Goal: Register for event/course

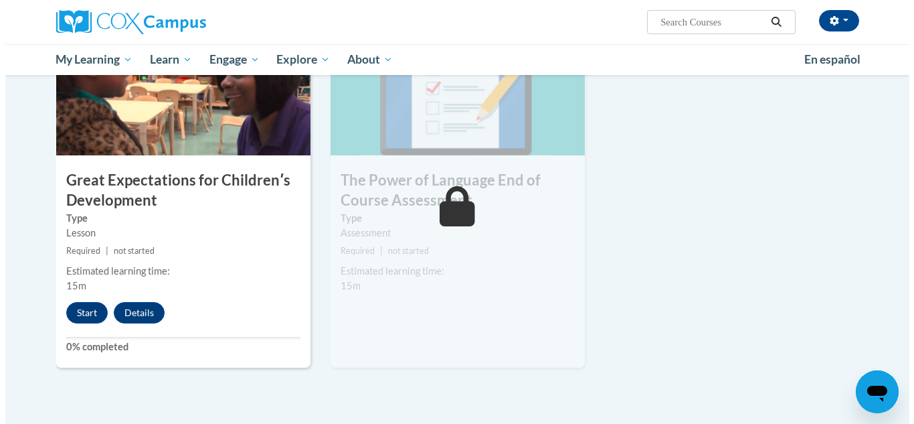
scroll to position [1027, 0]
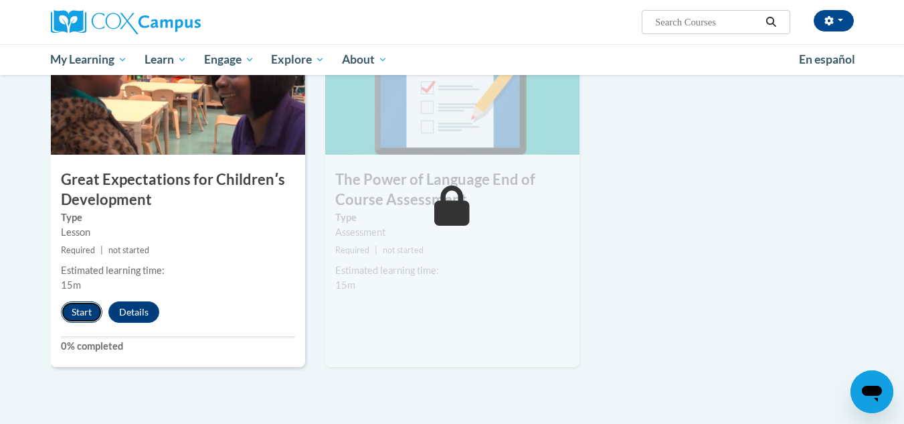
click at [78, 316] on button "Start" at bounding box center [82, 311] width 42 height 21
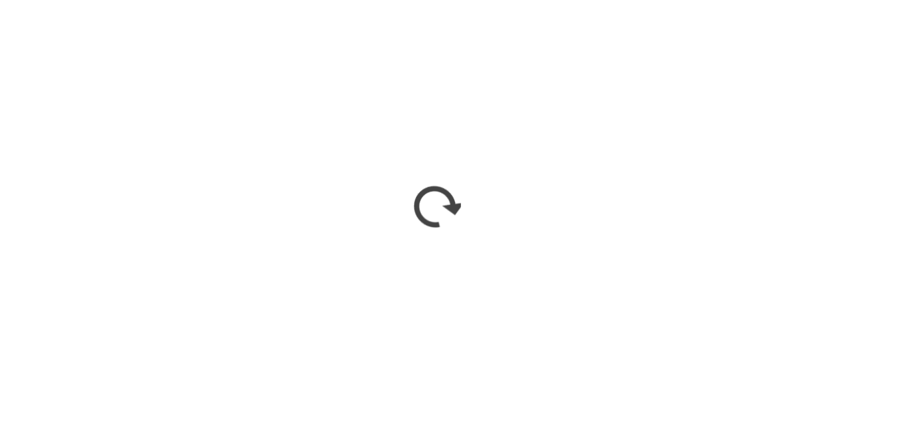
scroll to position [975, 0]
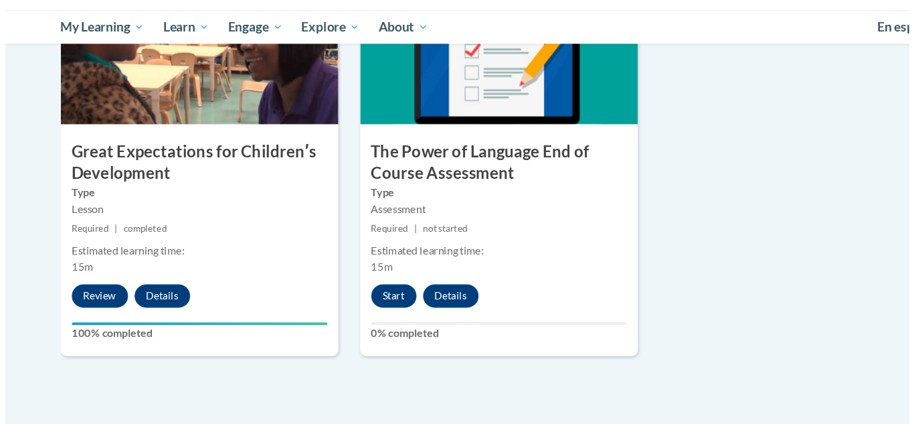
scroll to position [1080, 0]
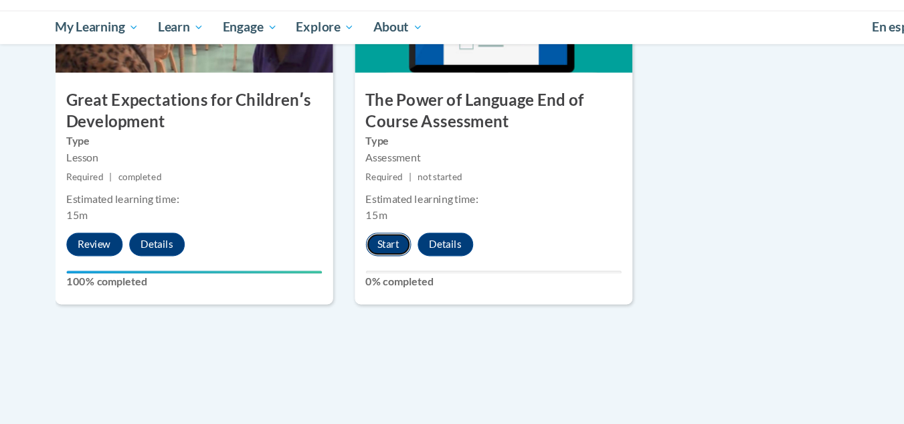
click at [349, 249] on button "Start" at bounding box center [356, 258] width 42 height 21
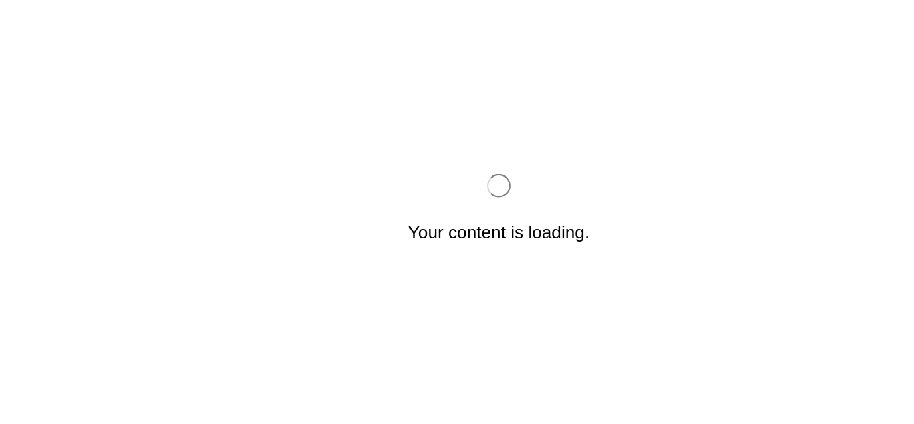
scroll to position [0, 0]
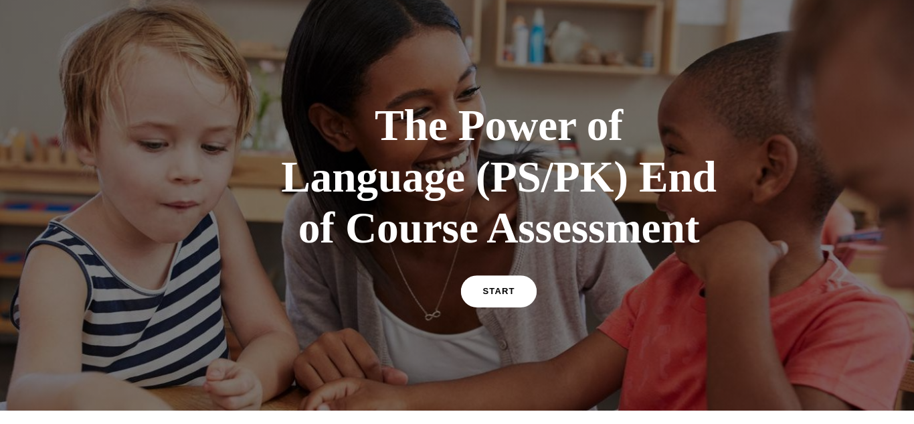
click at [434, 249] on div "The Power of Language (PS/PK) End of Course Assessment START" at bounding box center [457, 185] width 402 height 215
click at [436, 256] on link "START" at bounding box center [456, 267] width 73 height 31
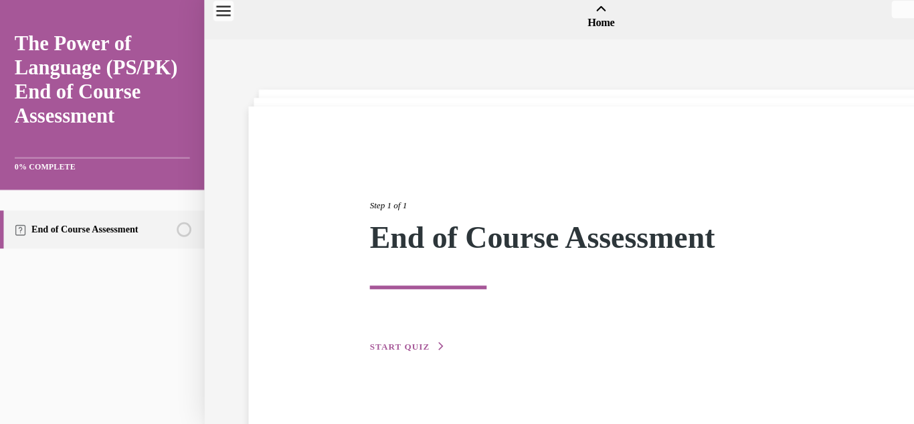
scroll to position [42, 0]
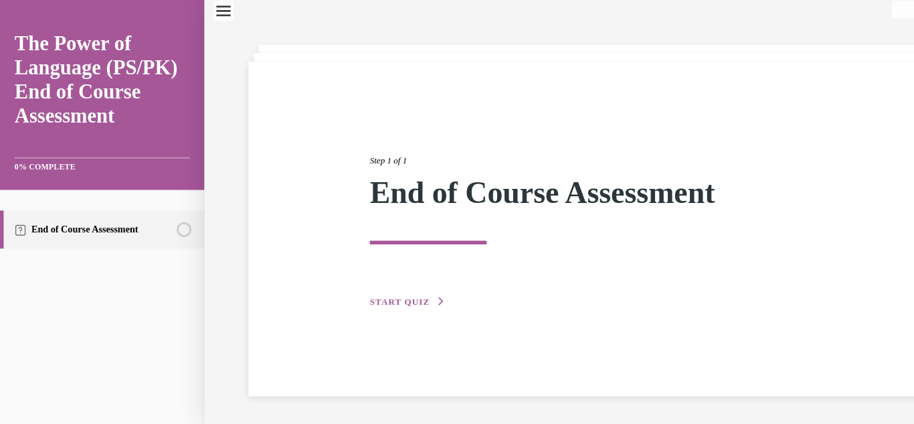
click at [374, 276] on span "START QUIZ" at bounding box center [366, 276] width 55 height 9
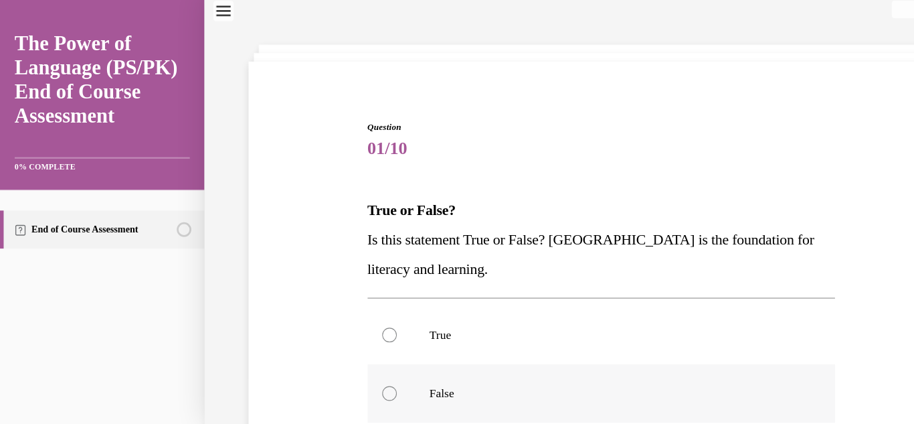
click at [372, 357] on label "False" at bounding box center [551, 360] width 429 height 54
click at [363, 357] on input "False" at bounding box center [356, 359] width 13 height 13
radio input "true"
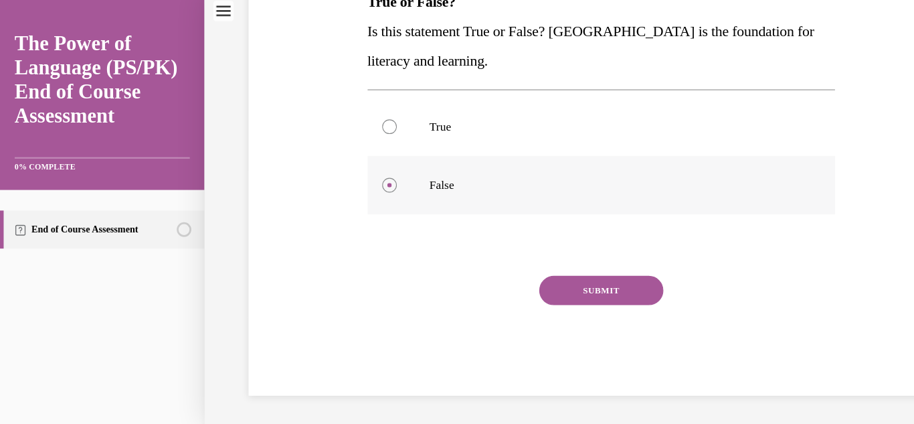
scroll to position [232, 0]
click at [568, 260] on button "SUBMIT" at bounding box center [551, 266] width 114 height 27
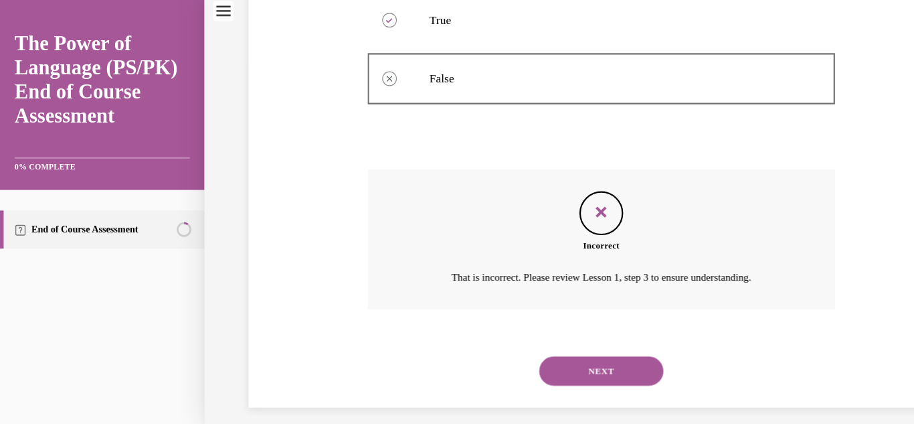
scroll to position [341, 0]
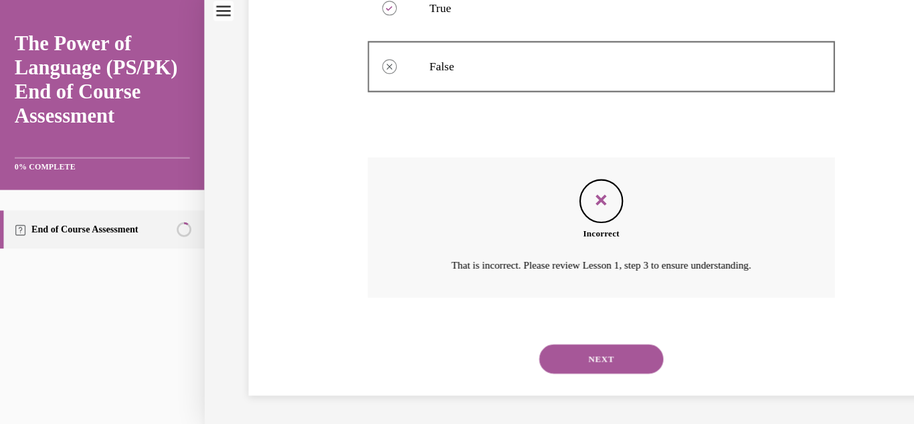
click at [541, 322] on button "NEXT" at bounding box center [551, 328] width 114 height 27
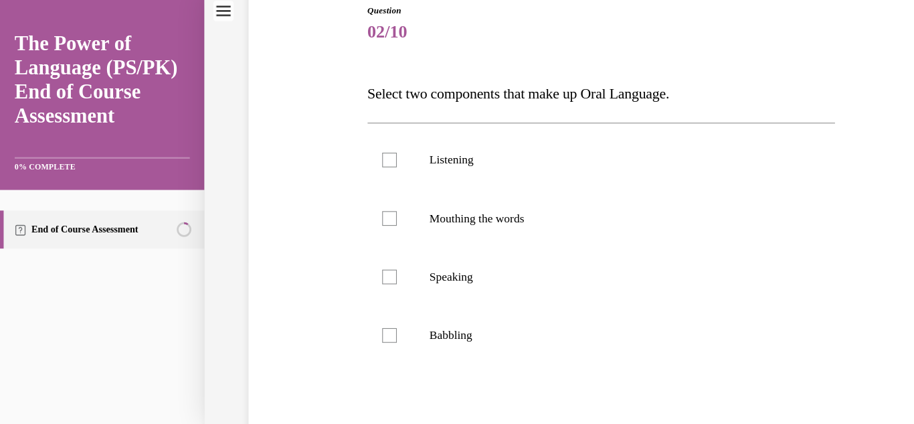
scroll to position [149, 0]
click at [404, 253] on p "Speaking" at bounding box center [563, 252] width 339 height 13
click at [363, 253] on input "Speaking" at bounding box center [356, 252] width 13 height 13
checkbox input "true"
click at [404, 139] on p "Listening" at bounding box center [563, 145] width 339 height 13
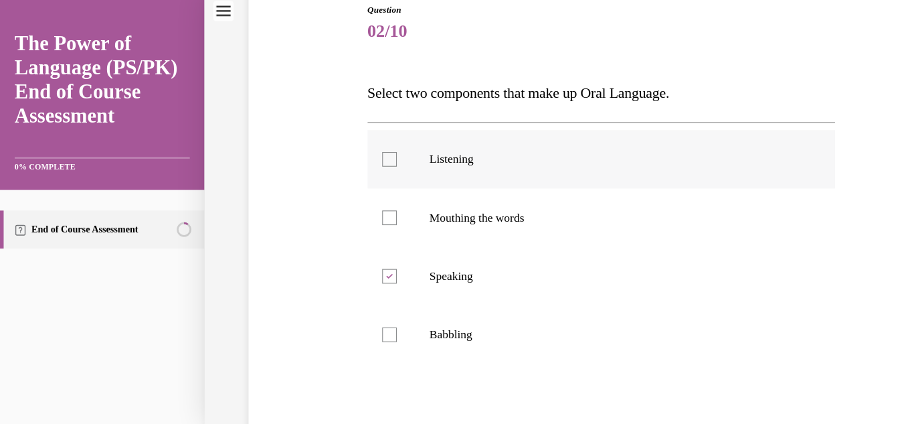
click at [363, 139] on input "Listening" at bounding box center [356, 145] width 13 height 13
checkbox input "true"
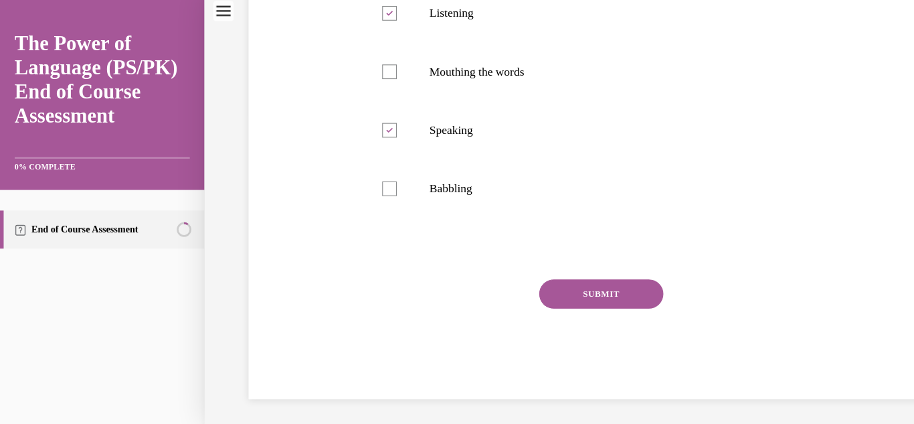
click at [532, 268] on button "SUBMIT" at bounding box center [551, 269] width 114 height 27
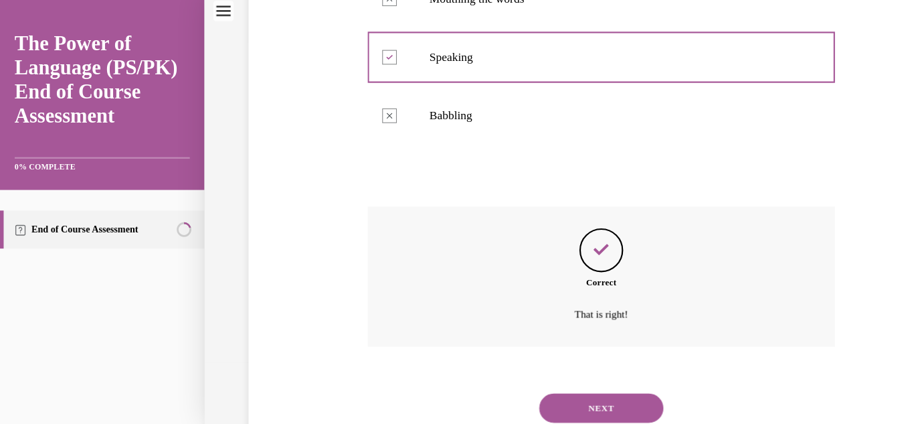
scroll to position [394, 0]
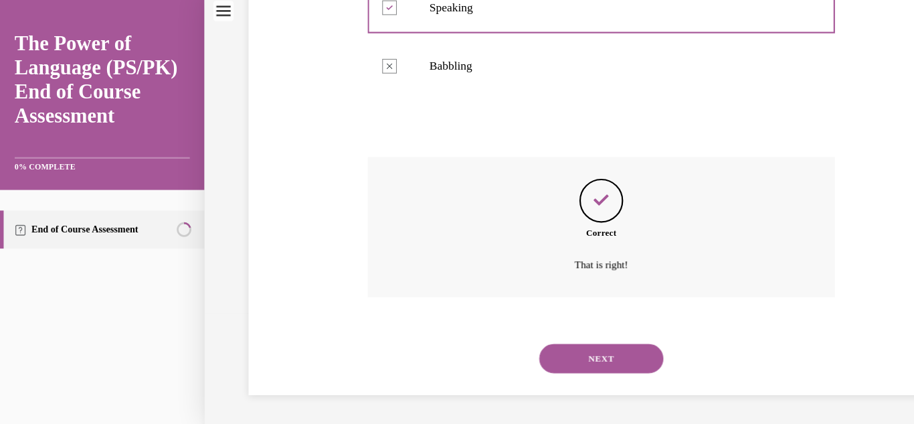
click at [548, 322] on button "NEXT" at bounding box center [551, 328] width 114 height 27
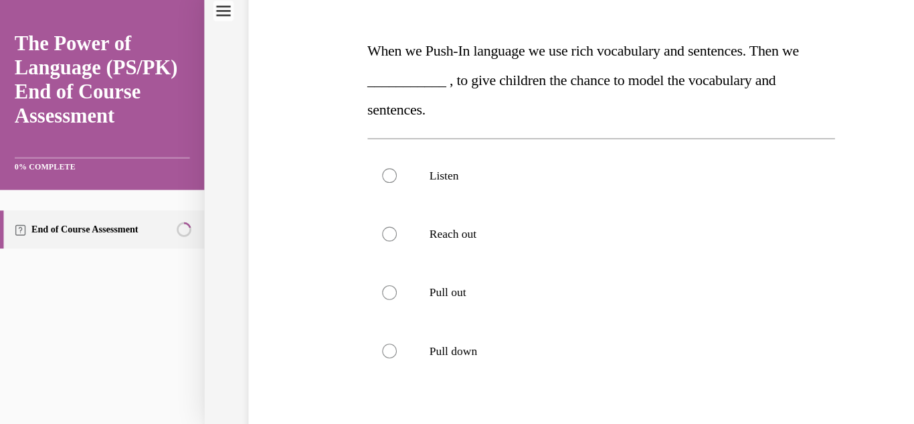
scroll to position [190, 0]
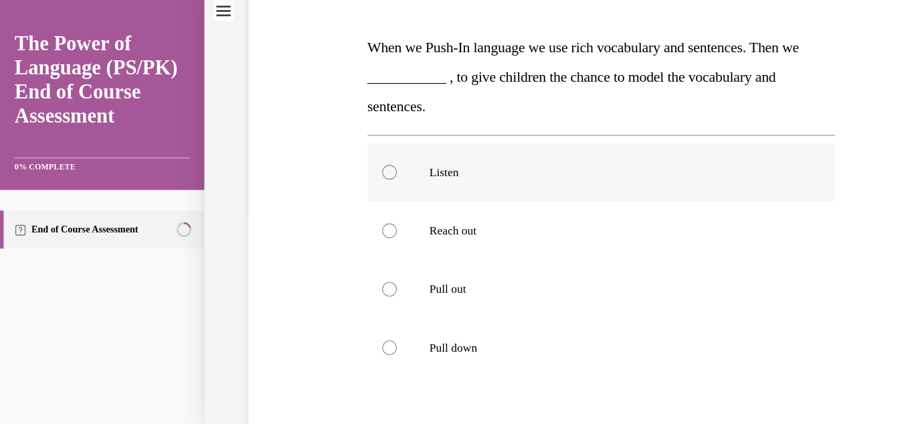
click at [424, 155] on p "Listen" at bounding box center [563, 157] width 339 height 13
click at [363, 155] on input "Listen" at bounding box center [356, 157] width 13 height 13
radio input "true"
click at [421, 193] on label "Reach out" at bounding box center [551, 212] width 429 height 54
click at [363, 205] on input "Reach out" at bounding box center [356, 211] width 13 height 13
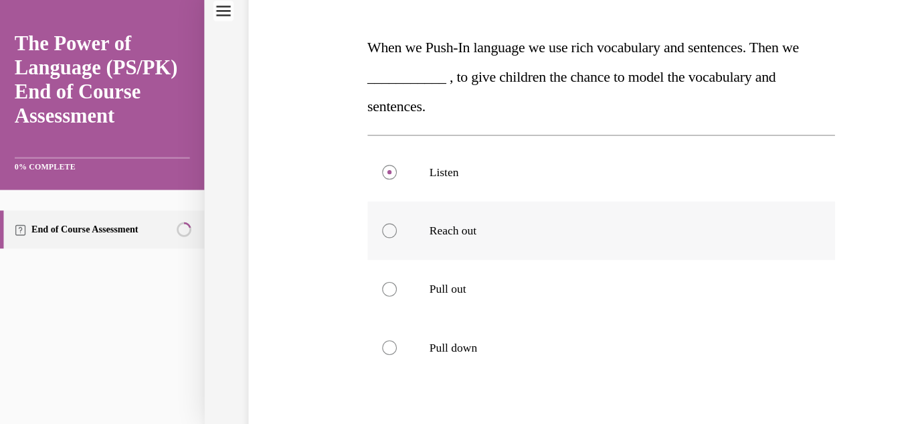
radio input "true"
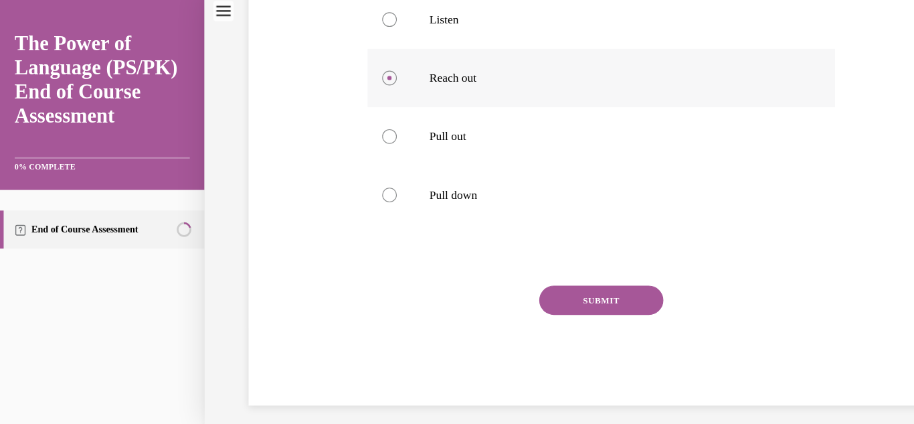
scroll to position [337, 0]
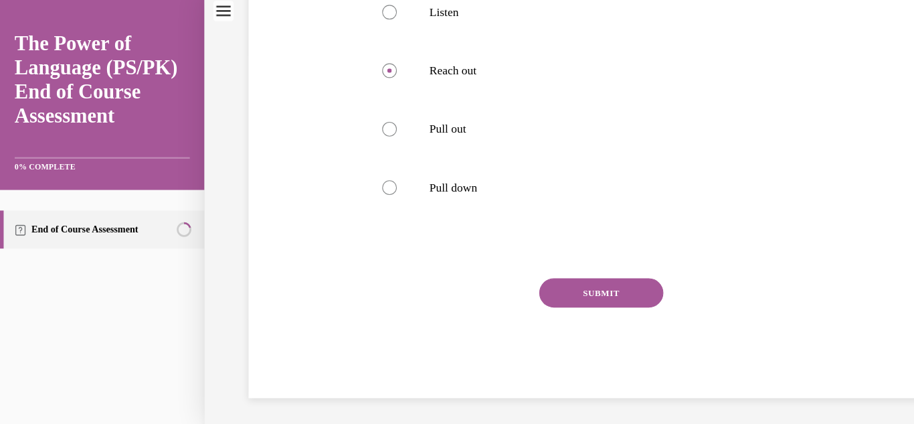
click at [538, 268] on button "SUBMIT" at bounding box center [551, 268] width 114 height 27
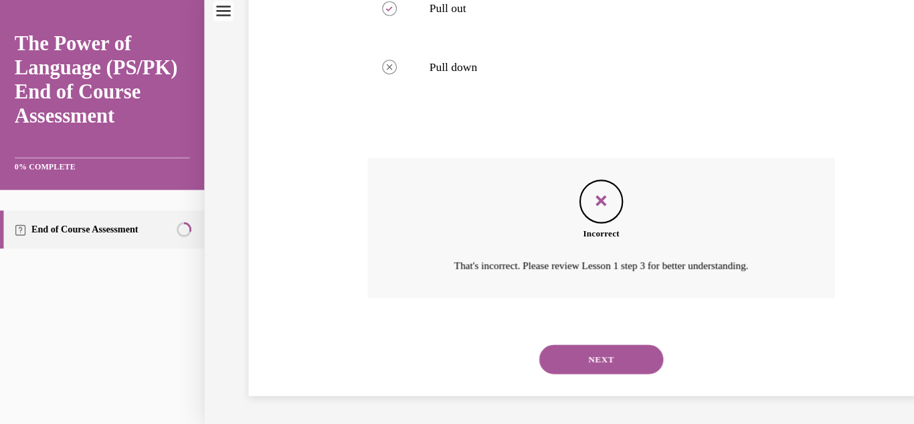
scroll to position [448, 0]
click at [519, 339] on button "NEXT" at bounding box center [551, 328] width 114 height 27
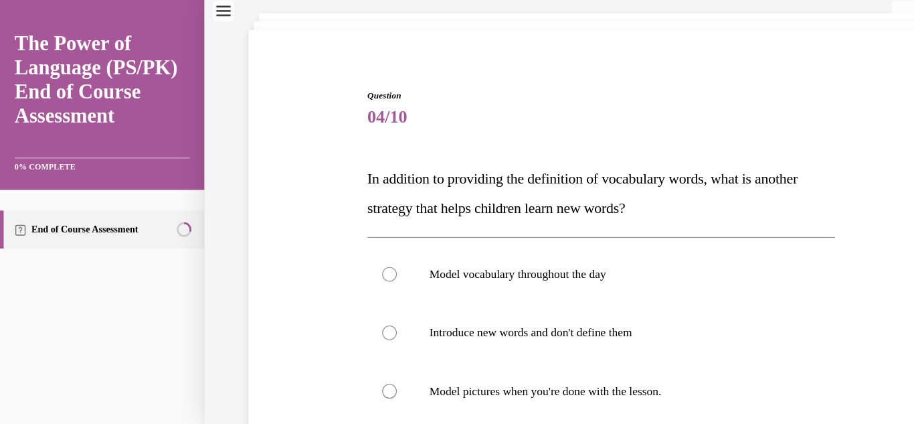
scroll to position [108, 0]
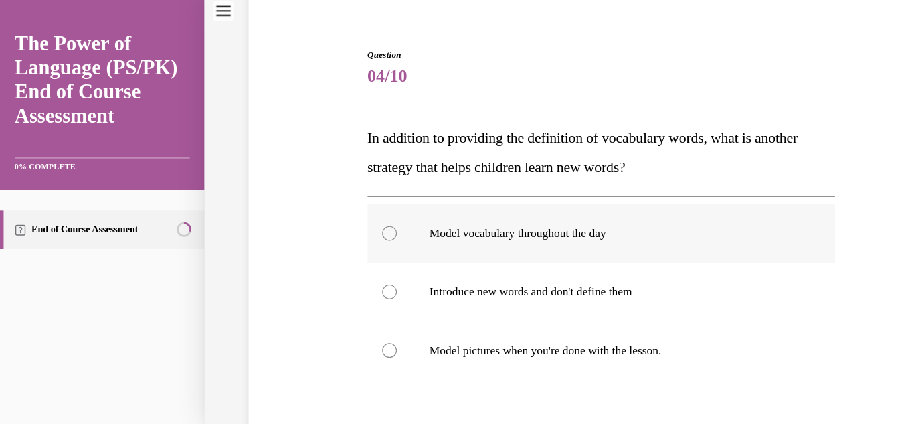
click at [487, 211] on p "Model vocabulary throughout the day" at bounding box center [563, 213] width 339 height 13
click at [363, 211] on input "Model vocabulary throughout the day" at bounding box center [356, 213] width 13 height 13
radio input "true"
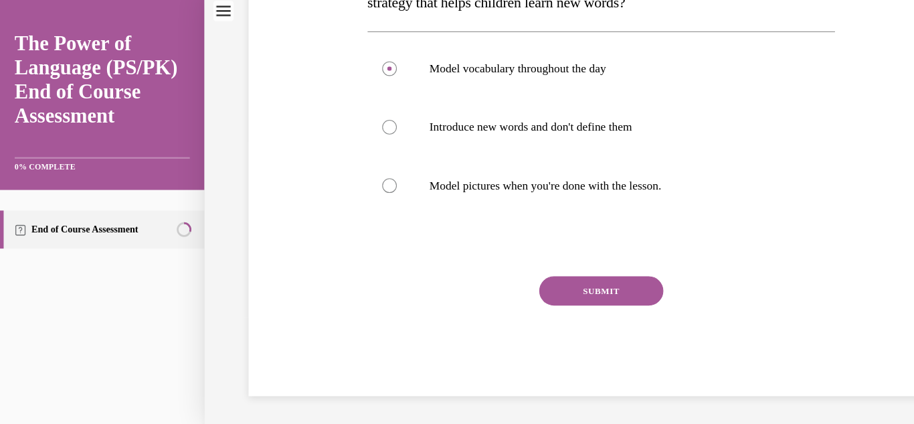
click at [573, 270] on button "SUBMIT" at bounding box center [551, 266] width 114 height 27
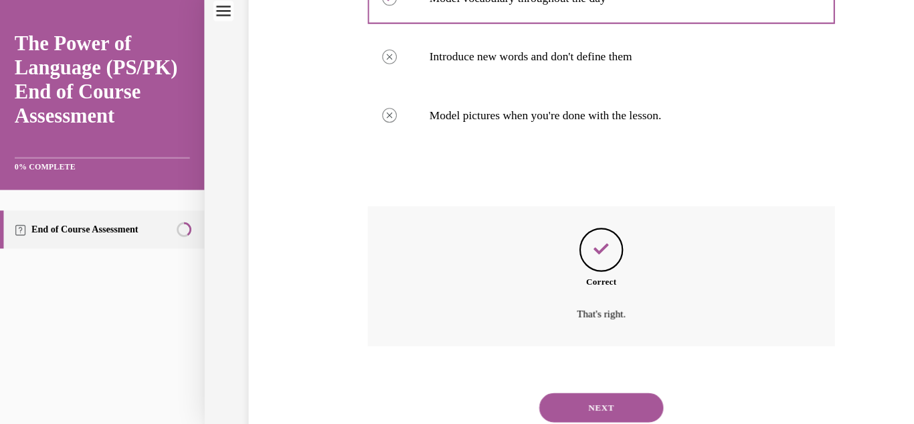
scroll to position [368, 0]
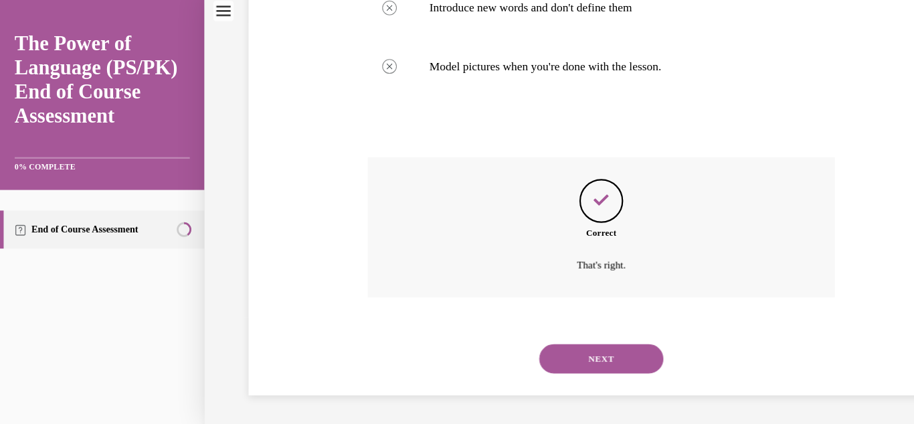
click at [542, 344] on div "NEXT" at bounding box center [551, 329] width 429 height 54
click at [538, 335] on button "NEXT" at bounding box center [551, 328] width 114 height 27
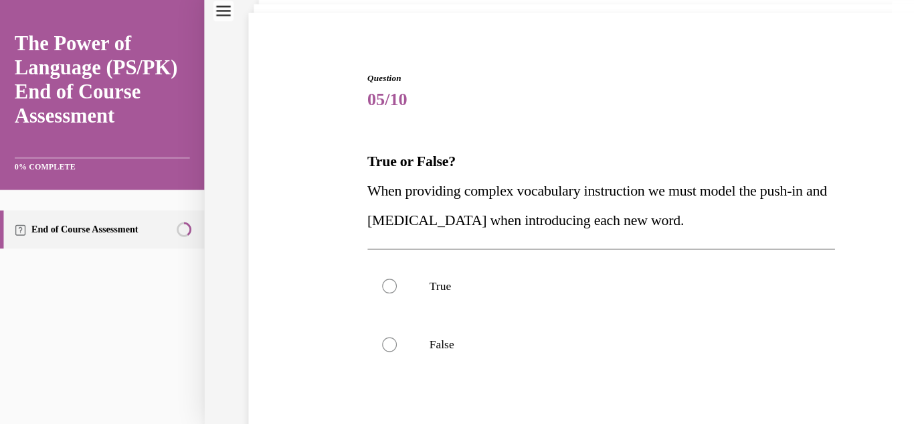
scroll to position [87, 0]
click at [481, 235] on label "True" at bounding box center [551, 261] width 429 height 54
click at [363, 254] on input "True" at bounding box center [356, 260] width 13 height 13
radio input "true"
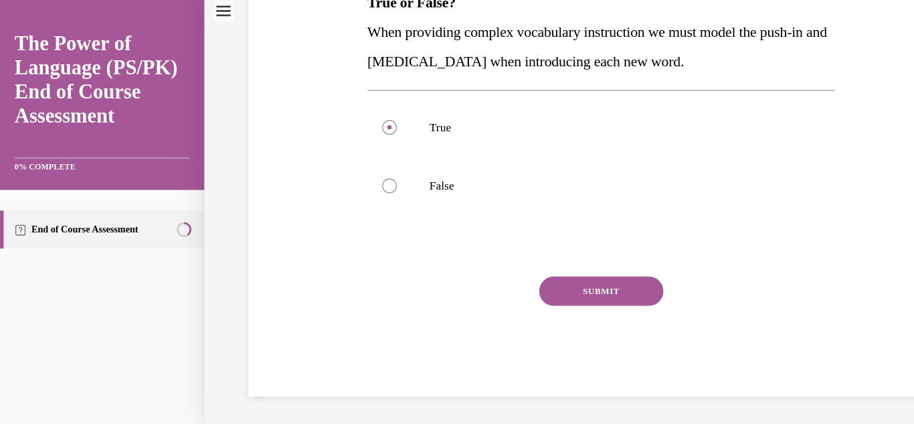
click at [566, 276] on button "SUBMIT" at bounding box center [551, 266] width 114 height 27
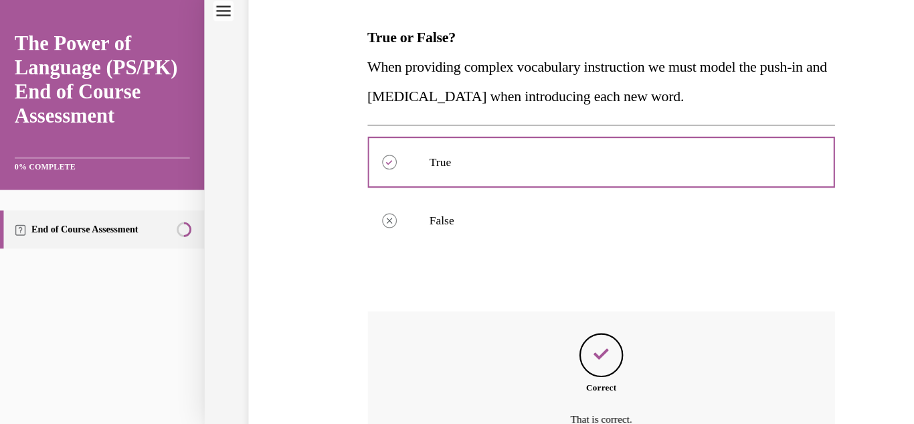
click at [562, 272] on div "Question 05/10 True or False? When providing complex vocabulary instruction we …" at bounding box center [551, 228] width 429 height 552
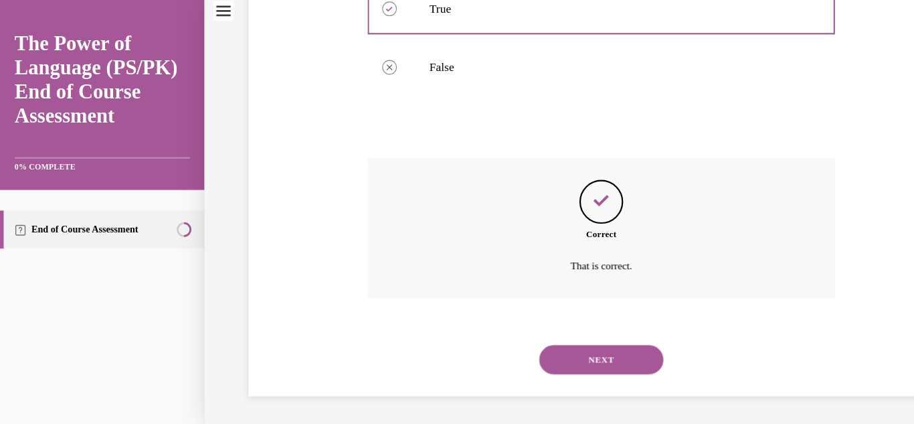
scroll to position [341, 0]
click at [540, 325] on button "NEXT" at bounding box center [551, 328] width 114 height 27
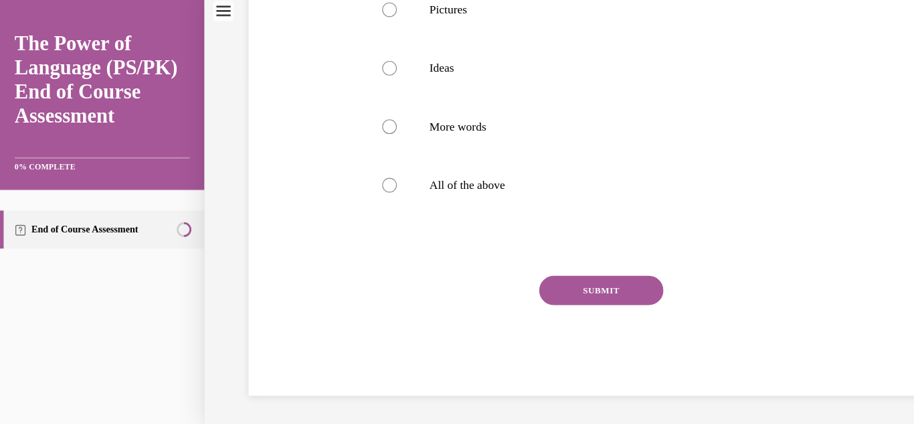
scroll to position [0, 0]
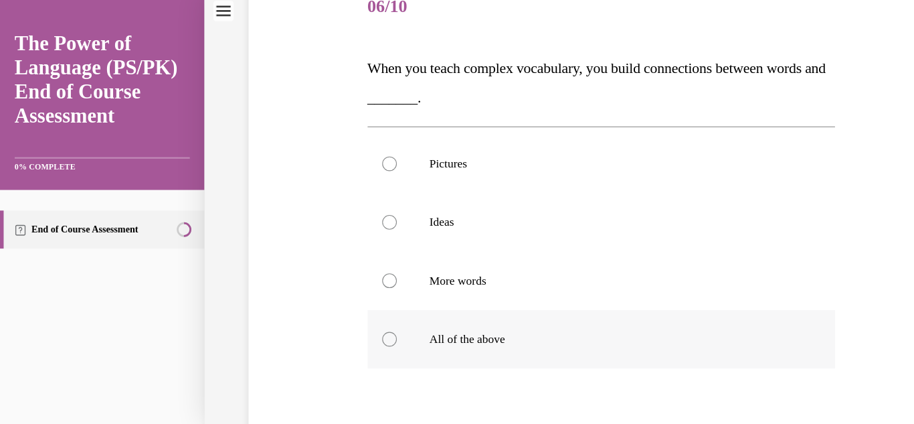
click at [464, 321] on label "All of the above" at bounding box center [551, 311] width 429 height 54
click at [363, 317] on input "All of the above" at bounding box center [356, 310] width 13 height 13
radio input "true"
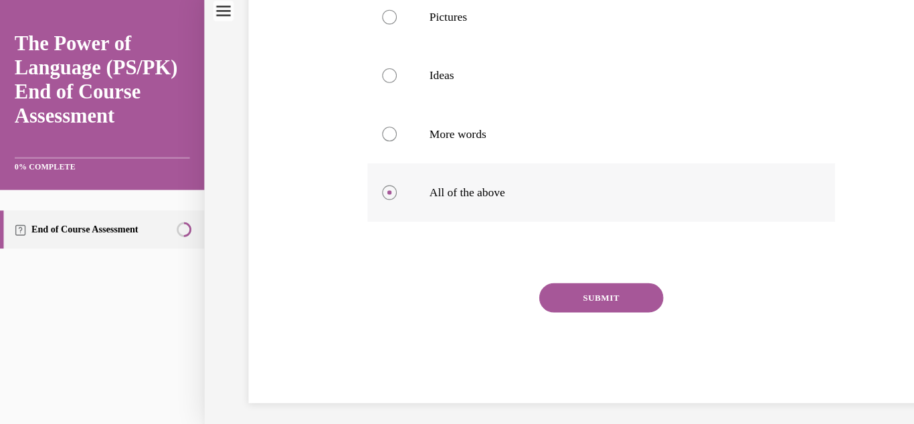
scroll to position [313, 0]
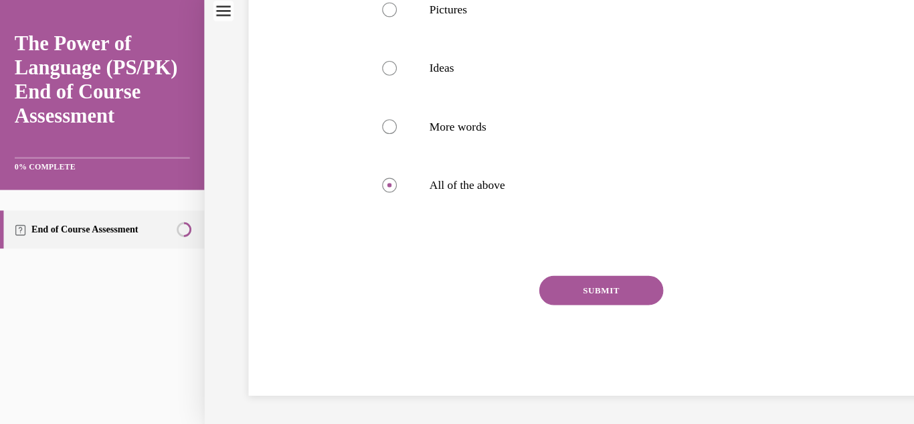
click at [566, 264] on button "SUBMIT" at bounding box center [551, 265] width 114 height 27
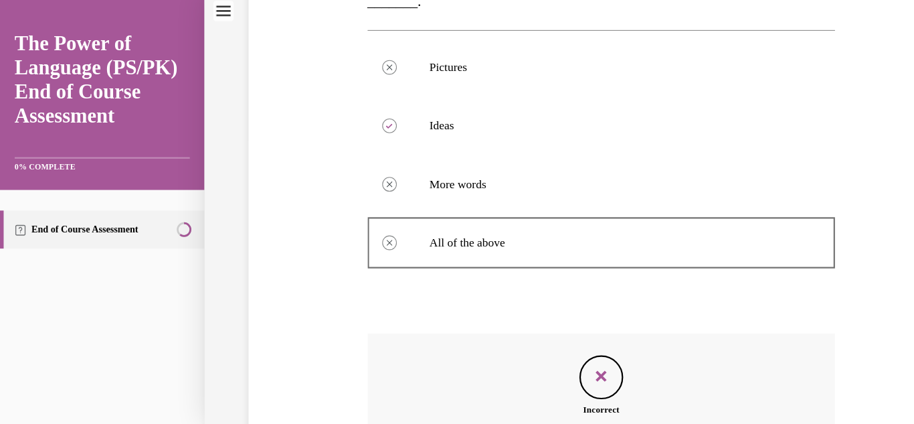
scroll to position [421, 0]
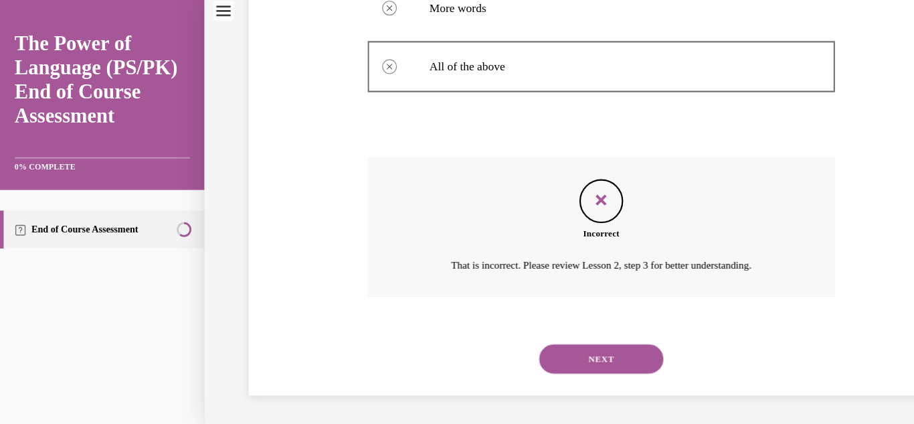
click at [543, 335] on button "NEXT" at bounding box center [551, 328] width 114 height 27
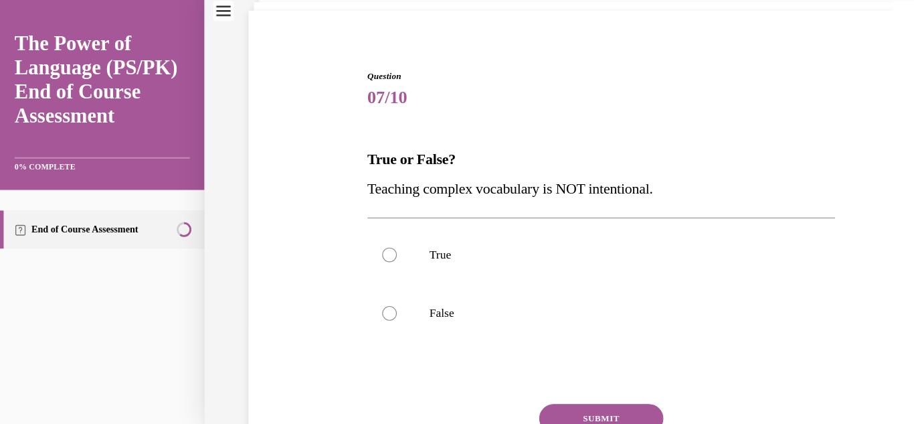
scroll to position [91, 0]
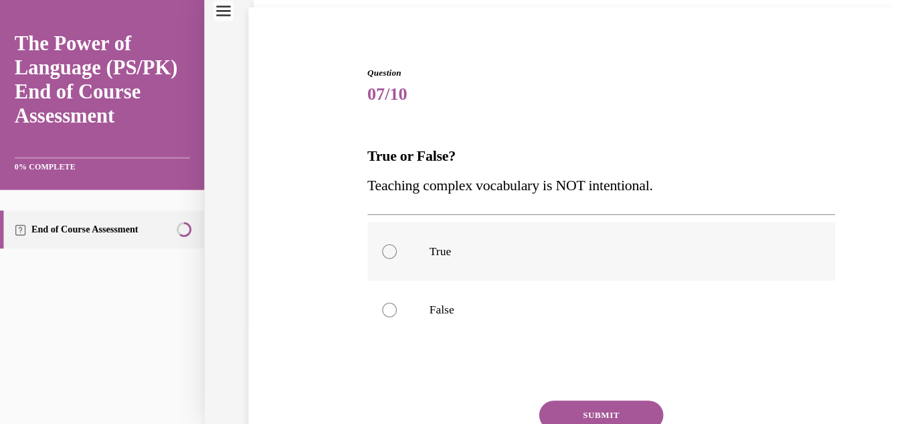
click at [472, 243] on label "True" at bounding box center [551, 231] width 429 height 54
click at [363, 237] on input "True" at bounding box center [356, 230] width 13 height 13
radio input "true"
click at [556, 372] on button "SUBMIT" at bounding box center [551, 380] width 114 height 27
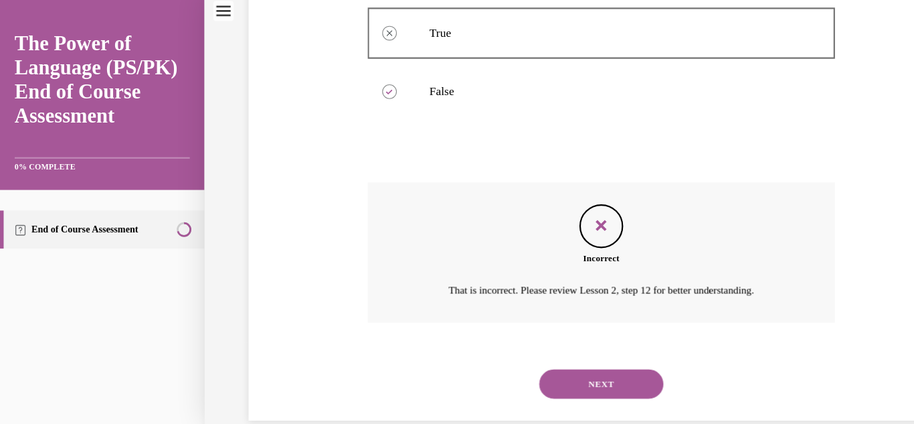
scroll to position [314, 0]
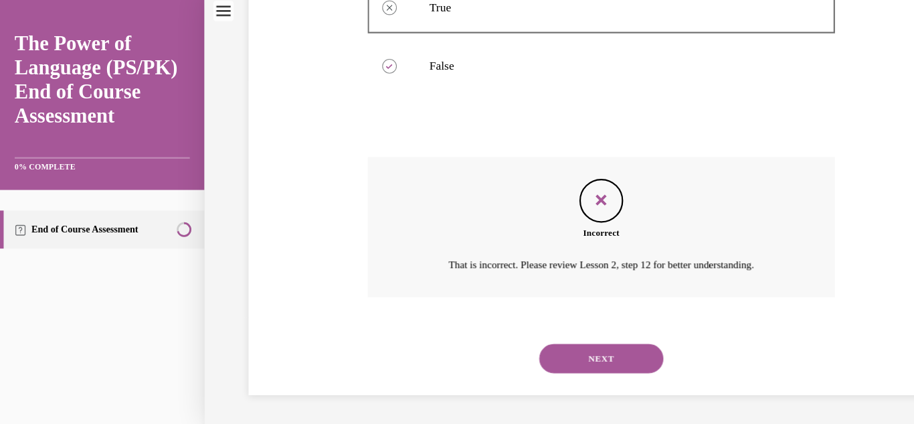
click at [549, 329] on button "NEXT" at bounding box center [551, 328] width 114 height 27
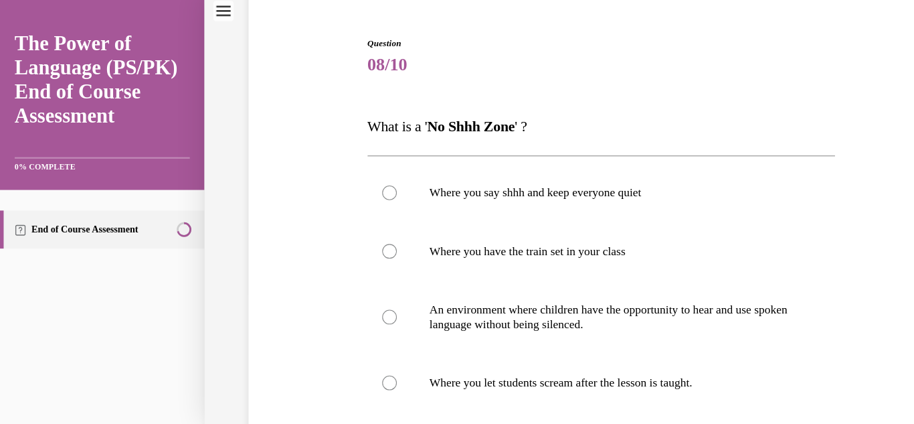
scroll to position [117, 0]
click at [554, 291] on p "An environment where children have the opportunity to hear and use spoken langu…" at bounding box center [563, 291] width 339 height 27
click at [363, 291] on input "An environment where children have the opportunity to hear and use spoken langu…" at bounding box center [356, 291] width 13 height 13
radio input "true"
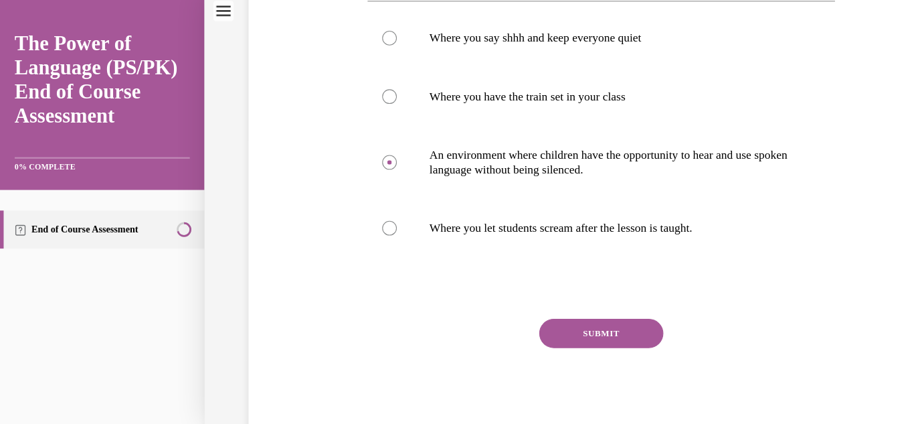
click at [549, 297] on button "SUBMIT" at bounding box center [551, 305] width 114 height 27
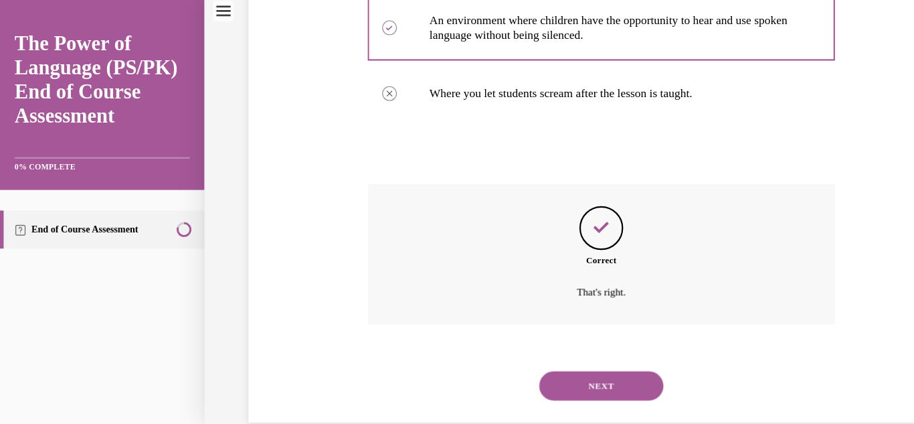
scroll to position [408, 0]
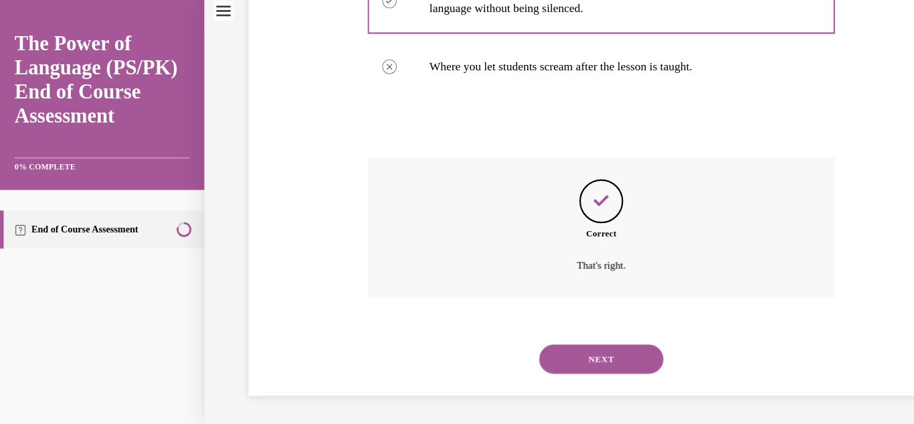
click at [540, 319] on button "NEXT" at bounding box center [551, 328] width 114 height 27
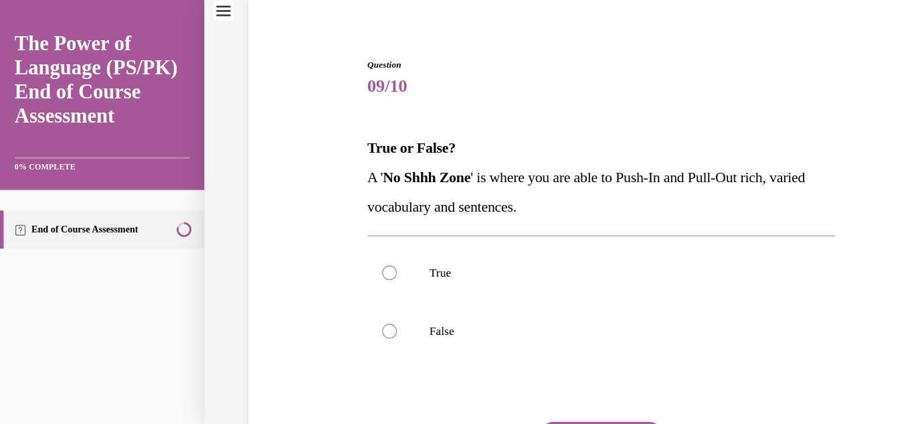
scroll to position [98, 0]
click at [505, 264] on label "True" at bounding box center [551, 251] width 429 height 54
click at [363, 257] on input "True" at bounding box center [356, 250] width 13 height 13
radio input "true"
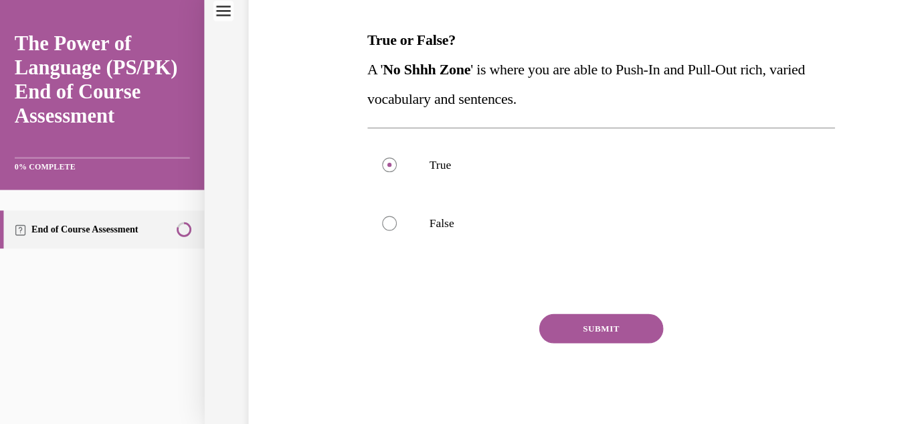
click at [534, 301] on button "SUBMIT" at bounding box center [551, 301] width 114 height 27
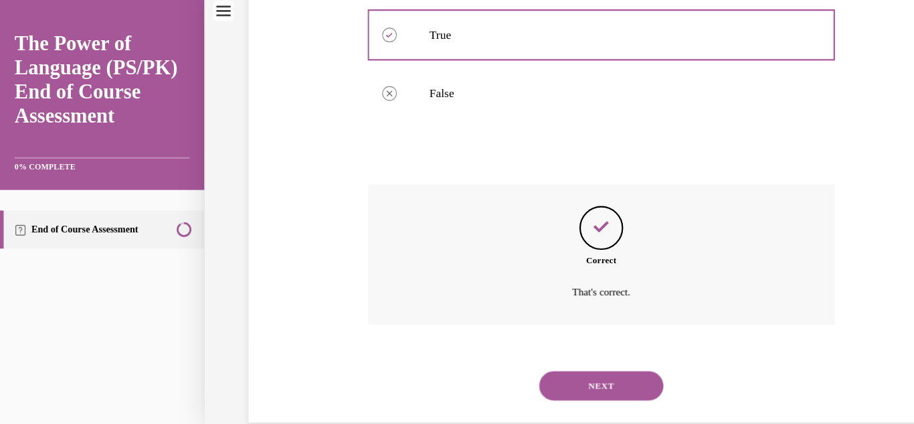
scroll to position [341, 0]
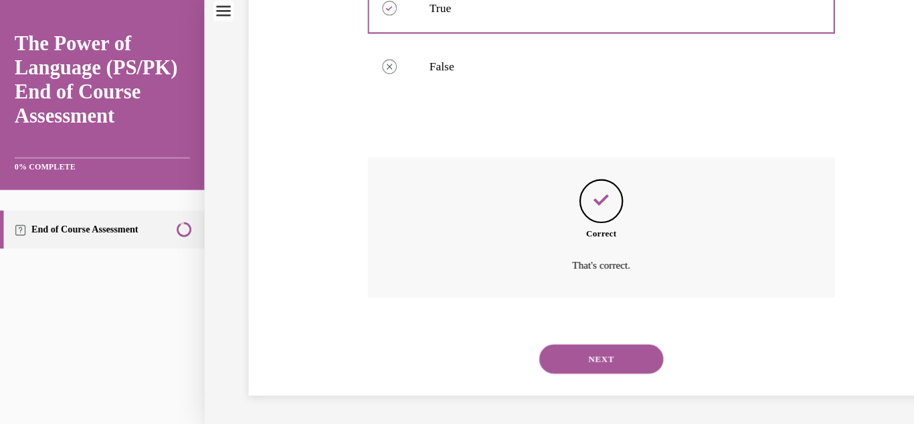
click at [534, 318] on button "NEXT" at bounding box center [551, 328] width 114 height 27
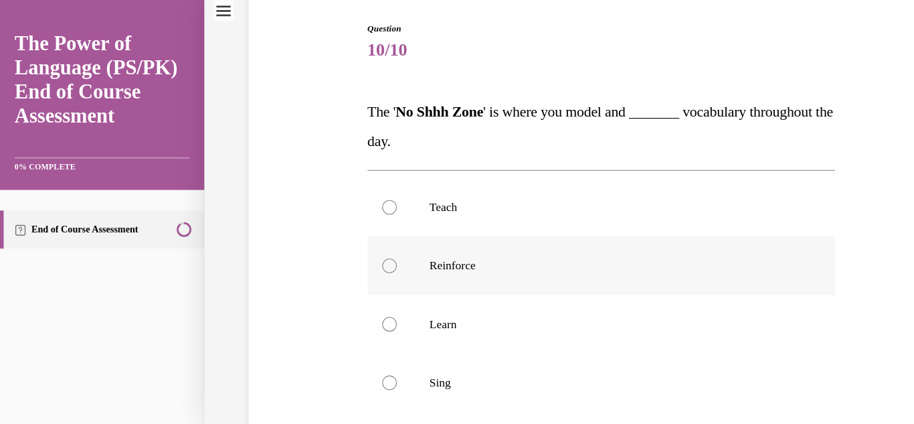
scroll to position [135, 0]
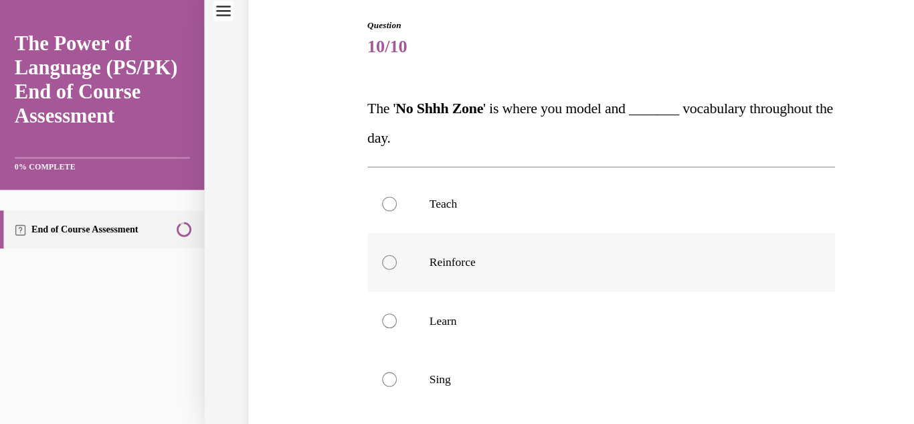
click at [464, 231] on label "Reinforce" at bounding box center [551, 241] width 429 height 54
click at [363, 234] on input "Reinforce" at bounding box center [356, 240] width 13 height 13
radio input "true"
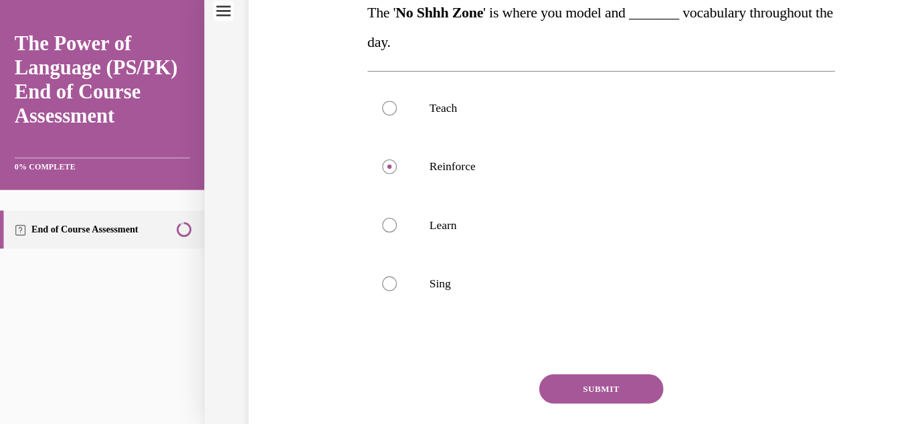
click at [539, 343] on button "SUBMIT" at bounding box center [551, 356] width 114 height 27
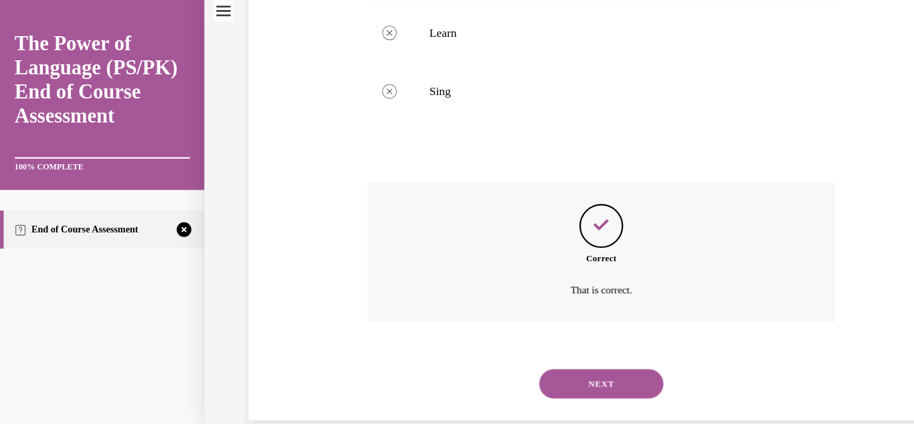
scroll to position [421, 0]
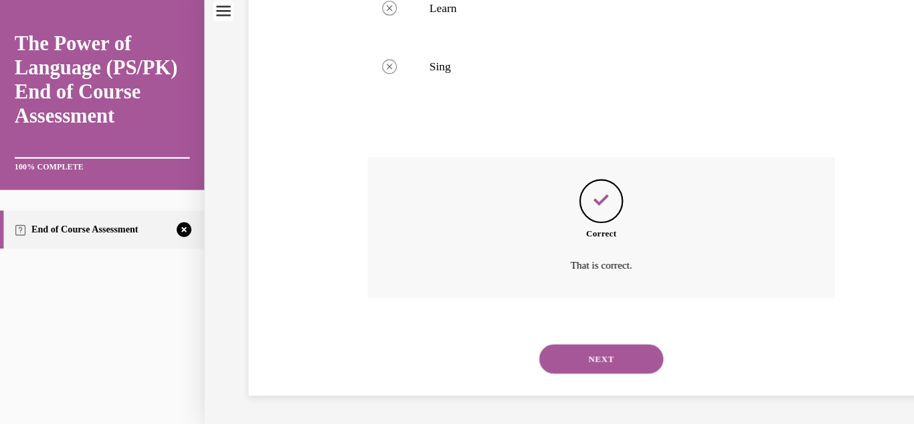
click at [539, 351] on div "NEXT" at bounding box center [551, 329] width 429 height 54
click at [537, 337] on button "NEXT" at bounding box center [551, 328] width 114 height 27
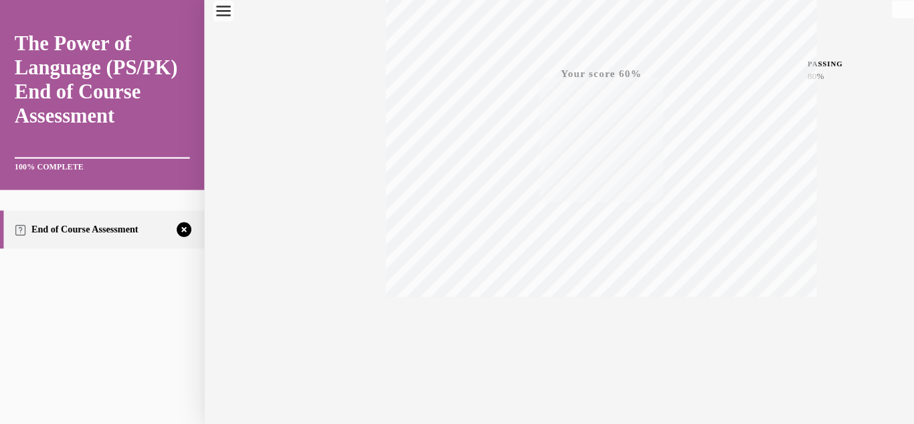
scroll to position [293, 0]
click at [541, 299] on div "TAKE AGAIN" at bounding box center [552, 298] width 48 height 31
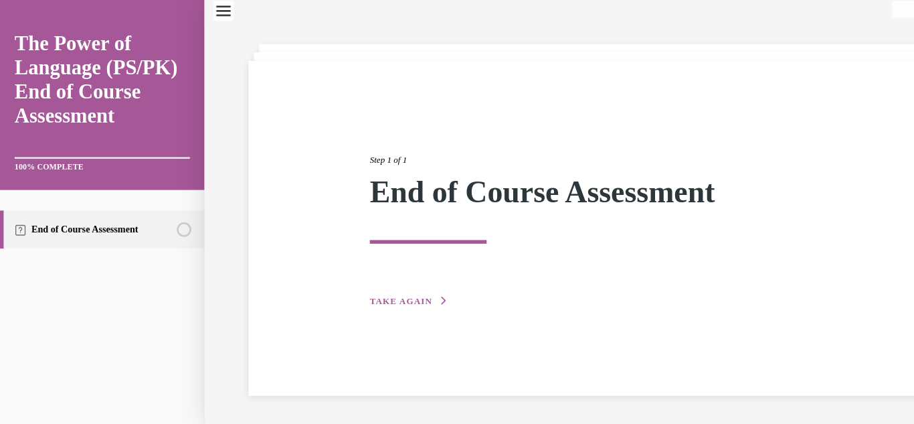
scroll to position [42, 0]
click at [373, 273] on span "TAKE AGAIN" at bounding box center [367, 275] width 57 height 9
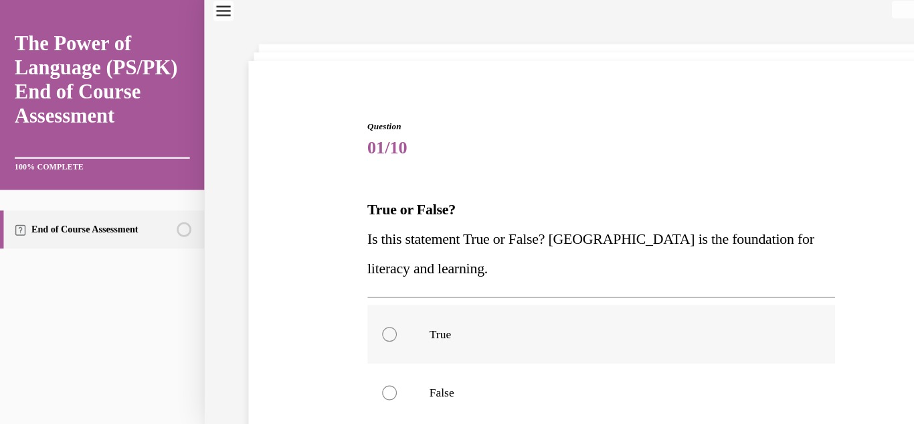
click at [357, 311] on div at bounding box center [356, 305] width 13 height 13
click at [357, 311] on input "True" at bounding box center [356, 305] width 13 height 13
radio input "true"
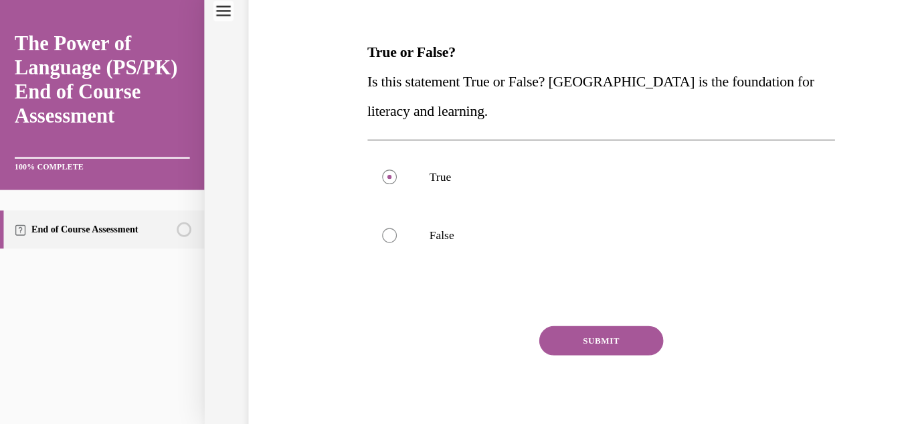
click at [530, 317] on button "SUBMIT" at bounding box center [551, 312] width 114 height 27
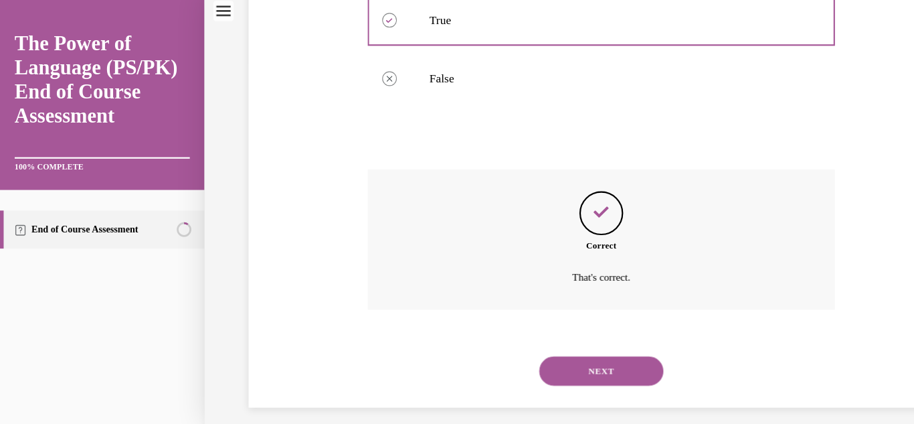
scroll to position [341, 0]
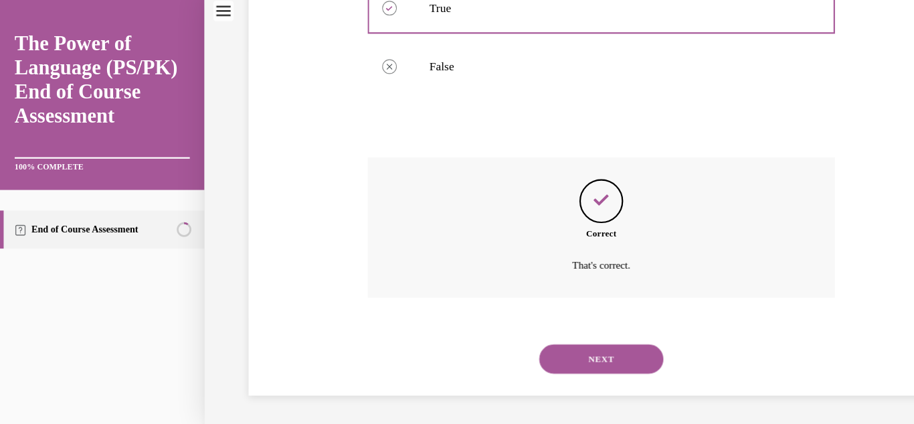
click at [546, 332] on button "NEXT" at bounding box center [551, 328] width 114 height 27
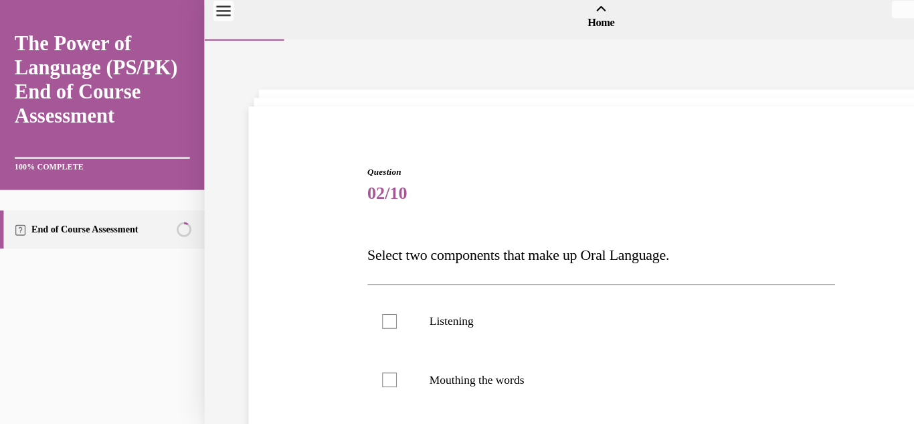
scroll to position [98, 0]
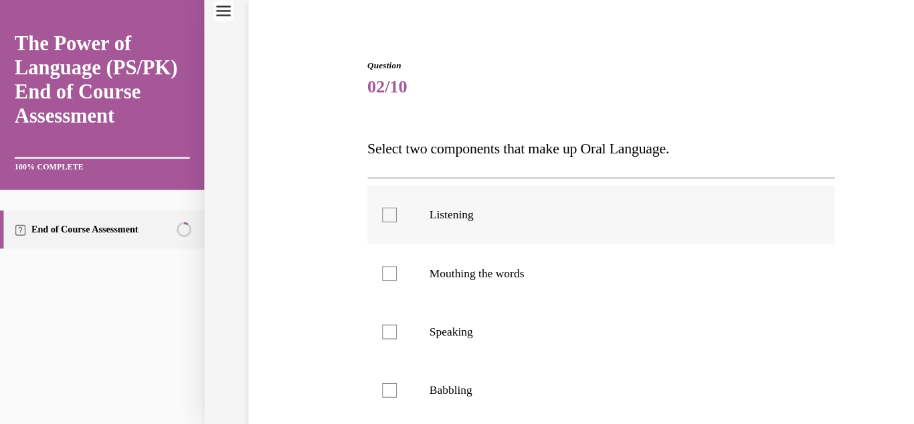
click at [416, 206] on label "Listening" at bounding box center [551, 197] width 429 height 54
click at [363, 204] on input "Listening" at bounding box center [356, 196] width 13 height 13
checkbox input "true"
click at [417, 295] on label "Speaking" at bounding box center [551, 304] width 429 height 54
click at [363, 297] on input "Speaking" at bounding box center [356, 303] width 13 height 13
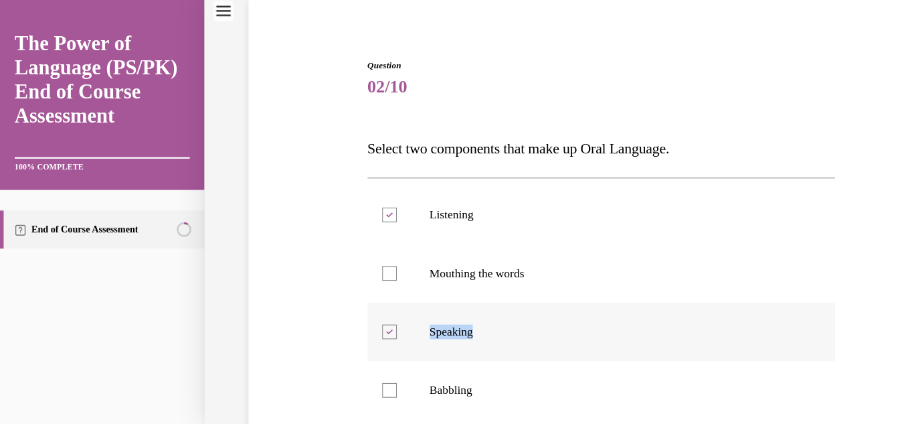
click at [417, 295] on label "Speaking" at bounding box center [551, 304] width 429 height 54
click at [363, 297] on input "Speaking" at bounding box center [356, 303] width 13 height 13
click at [417, 295] on label "Speaking" at bounding box center [551, 304] width 429 height 54
click at [363, 297] on input "Speaking" at bounding box center [356, 303] width 13 height 13
checkbox input "true"
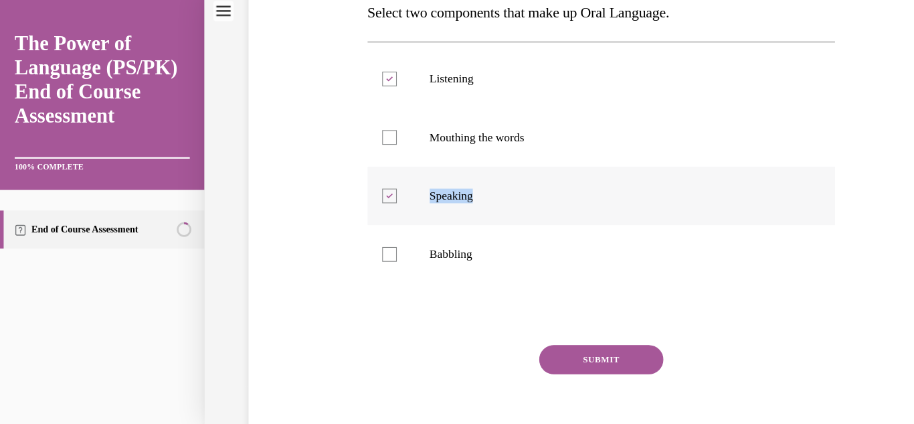
scroll to position [222, 0]
click at [555, 332] on button "SUBMIT" at bounding box center [551, 329] width 114 height 27
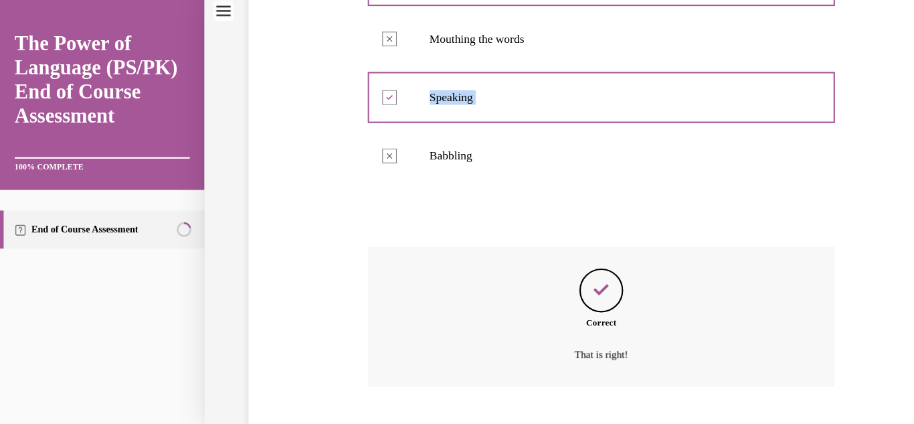
scroll to position [394, 0]
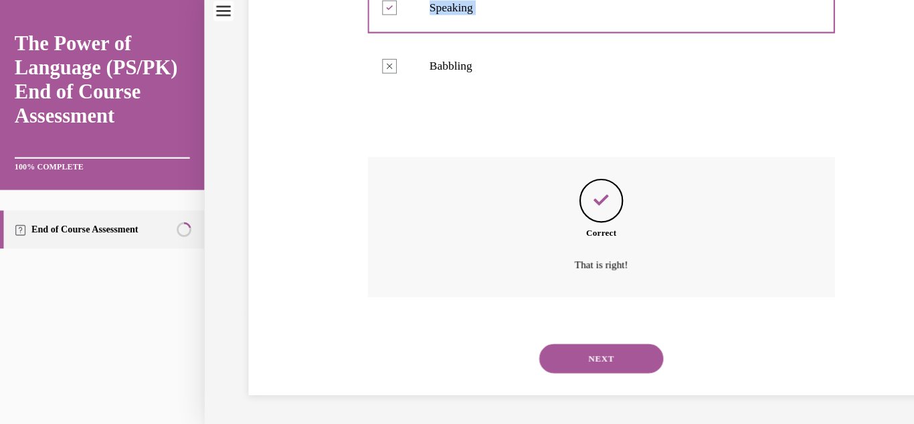
click at [555, 332] on button "NEXT" at bounding box center [551, 328] width 114 height 27
radio input "true"
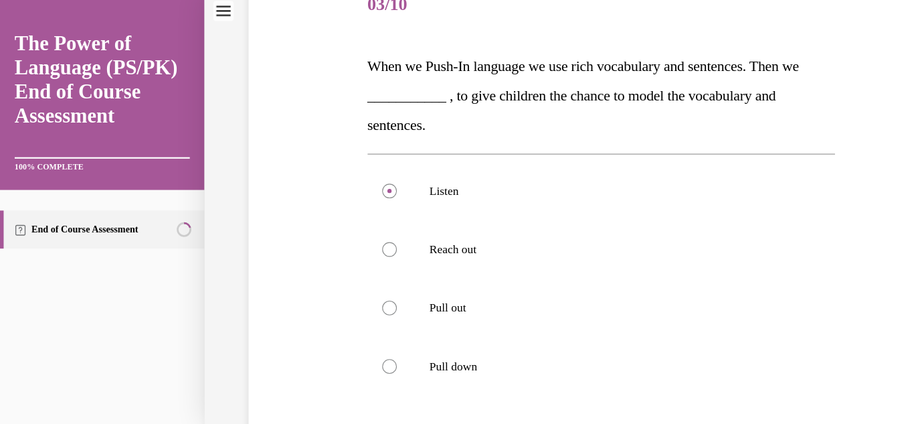
scroll to position [173, 0]
click at [435, 280] on p "Pull out" at bounding box center [563, 282] width 339 height 13
click at [363, 280] on input "Pull out" at bounding box center [356, 282] width 13 height 13
radio input "true"
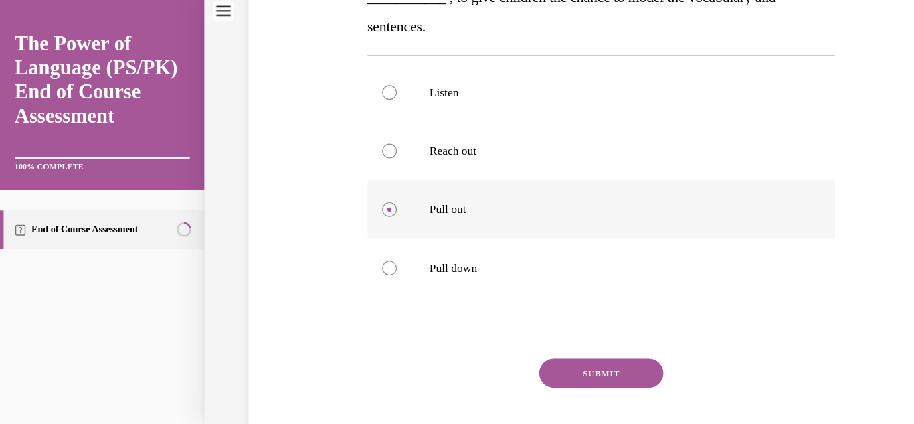
scroll to position [269, 0]
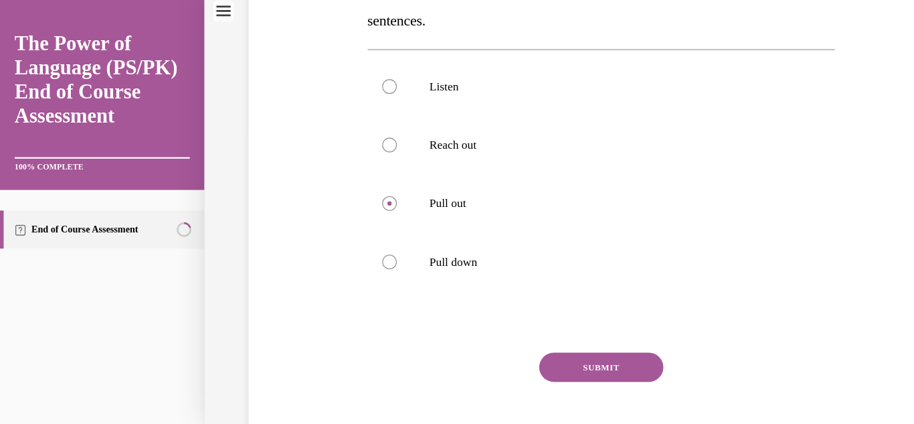
click at [527, 341] on button "SUBMIT" at bounding box center [551, 336] width 114 height 27
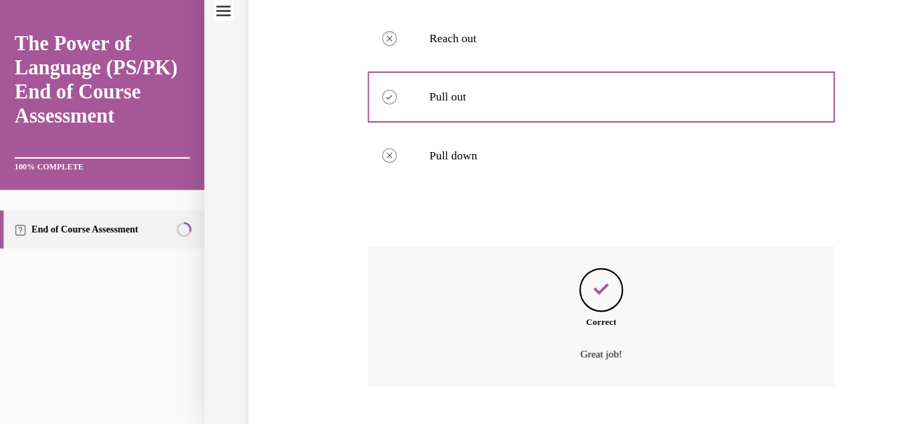
scroll to position [448, 0]
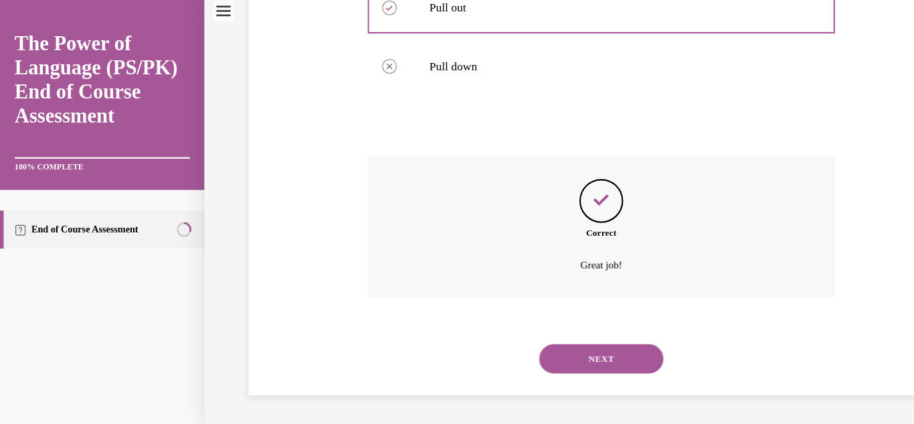
click at [538, 343] on div "NEXT" at bounding box center [551, 329] width 429 height 54
click at [536, 335] on button "NEXT" at bounding box center [551, 328] width 114 height 27
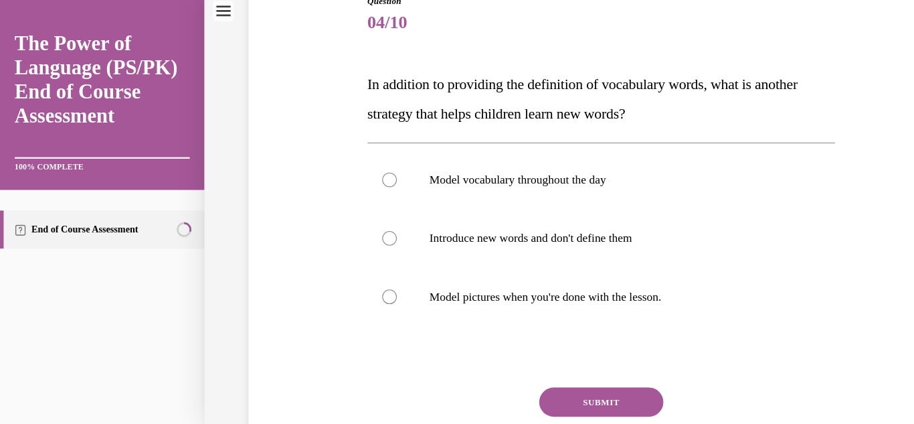
scroll to position [156, 0]
click at [507, 167] on p "Model vocabulary throughout the day" at bounding box center [563, 165] width 339 height 13
click at [363, 167] on input "Model vocabulary throughout the day" at bounding box center [356, 165] width 13 height 13
radio input "true"
click at [529, 364] on button "SUBMIT" at bounding box center [551, 368] width 114 height 27
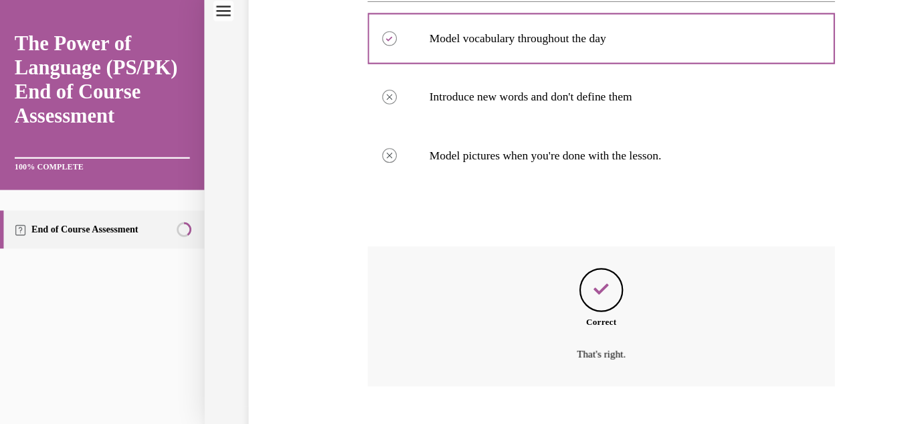
scroll to position [368, 0]
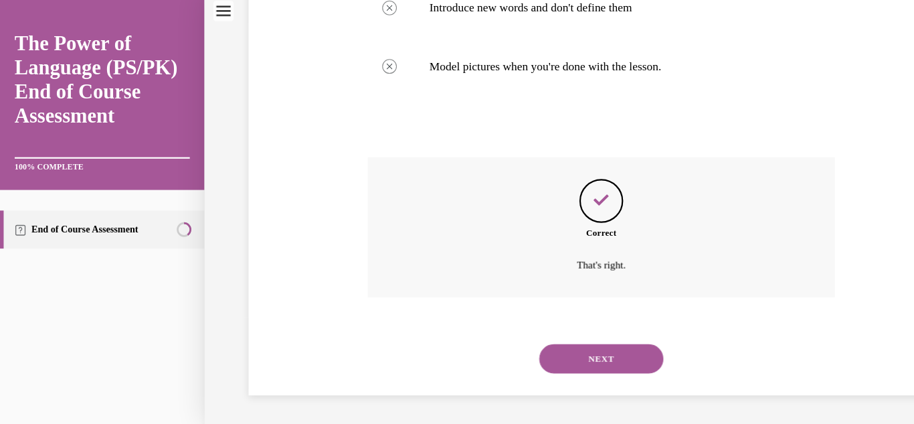
click at [527, 330] on button "NEXT" at bounding box center [551, 328] width 114 height 27
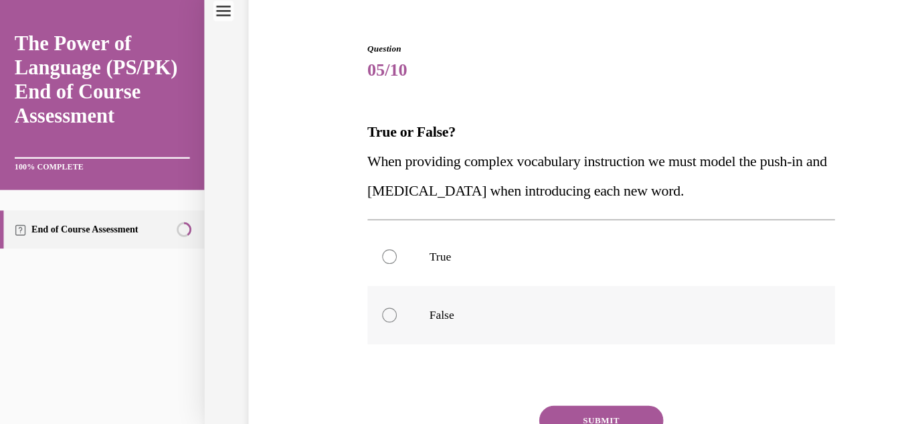
scroll to position [123, 0]
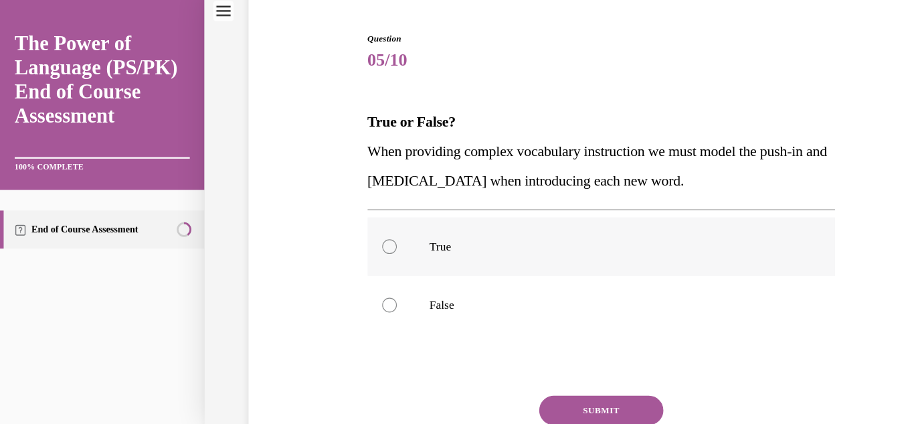
click at [398, 229] on p "True" at bounding box center [563, 225] width 339 height 13
click at [363, 229] on input "True" at bounding box center [356, 225] width 13 height 13
radio input "true"
click at [532, 366] on button "SUBMIT" at bounding box center [551, 375] width 114 height 27
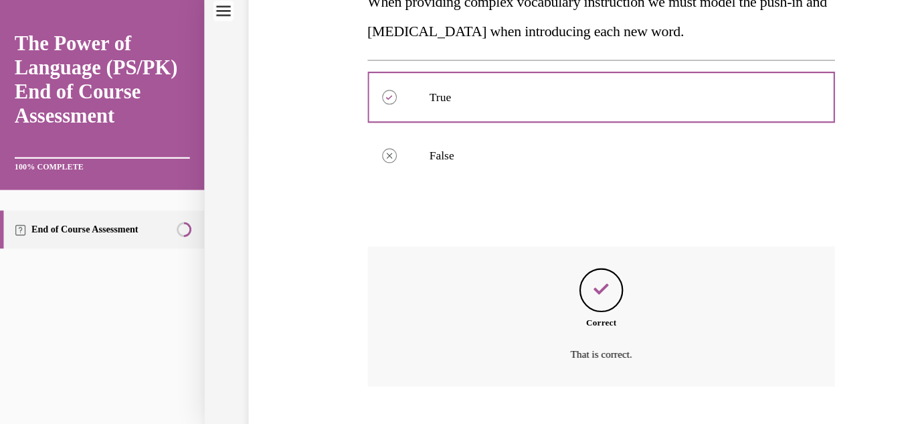
scroll to position [341, 0]
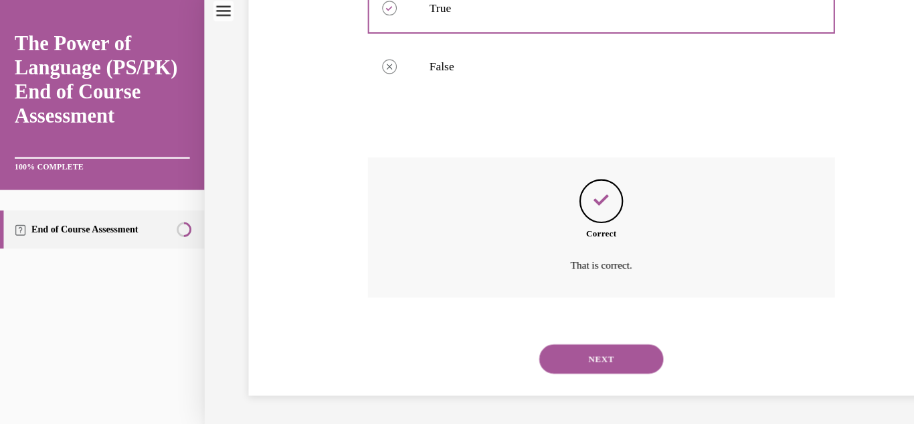
click at [536, 327] on button "NEXT" at bounding box center [551, 328] width 114 height 27
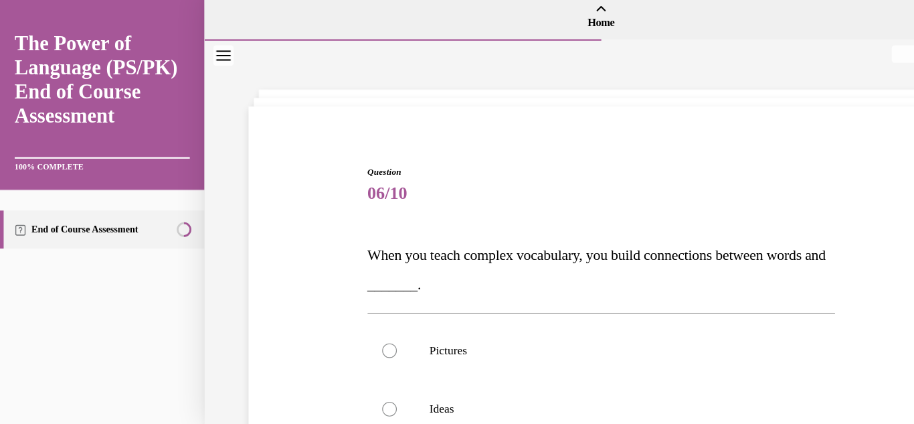
scroll to position [133, 0]
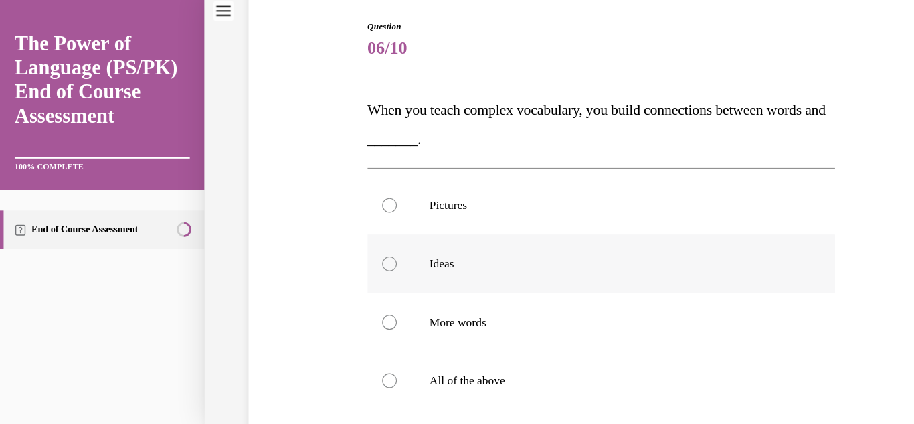
click at [479, 244] on p "Ideas" at bounding box center [563, 241] width 339 height 13
click at [363, 244] on input "Ideas" at bounding box center [356, 241] width 13 height 13
radio input "true"
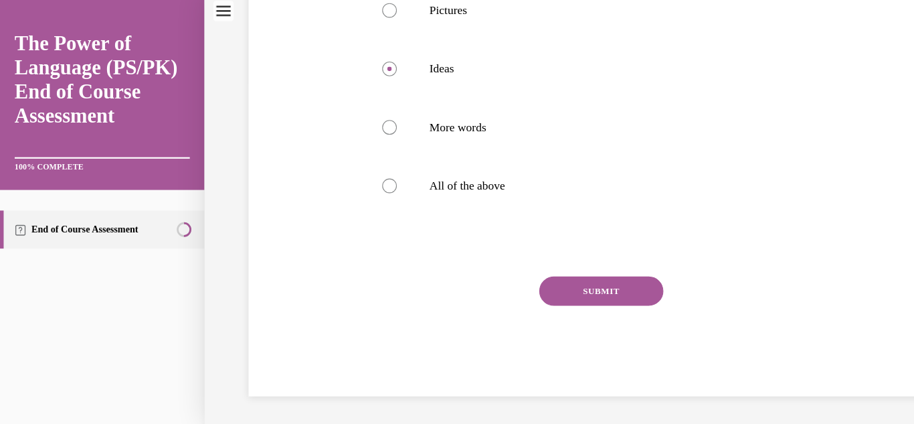
click at [542, 270] on button "SUBMIT" at bounding box center [551, 266] width 114 height 27
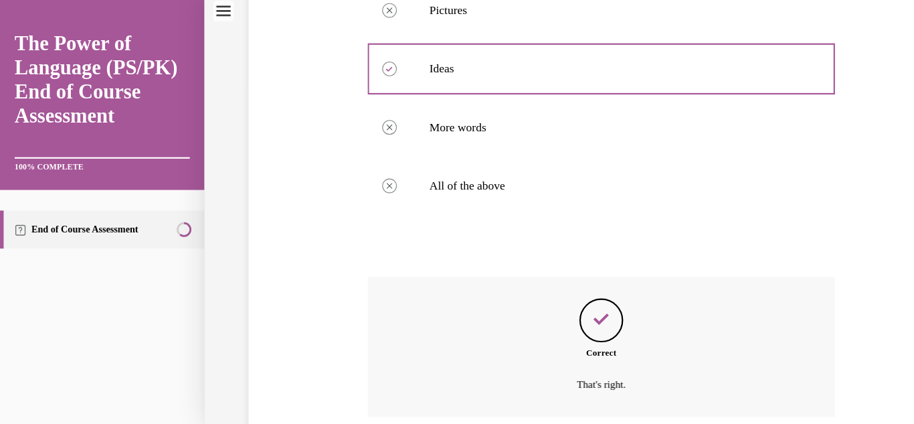
scroll to position [421, 0]
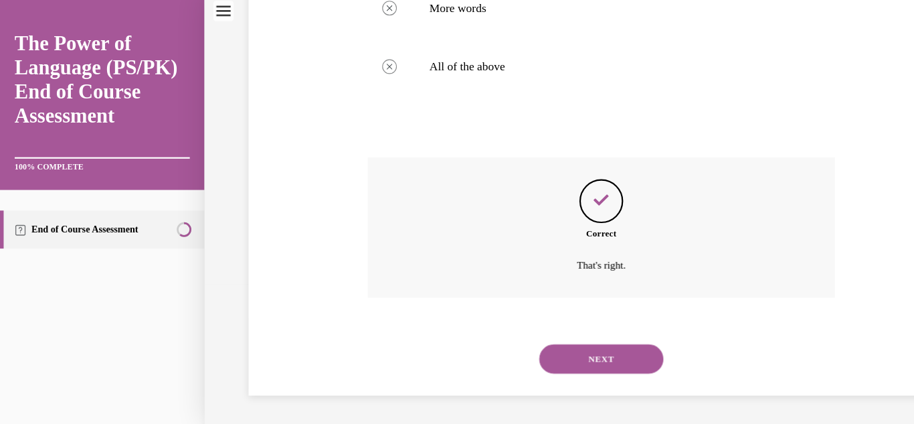
click at [541, 342] on div "NEXT" at bounding box center [551, 329] width 429 height 54
click at [541, 332] on button "NEXT" at bounding box center [551, 328] width 114 height 27
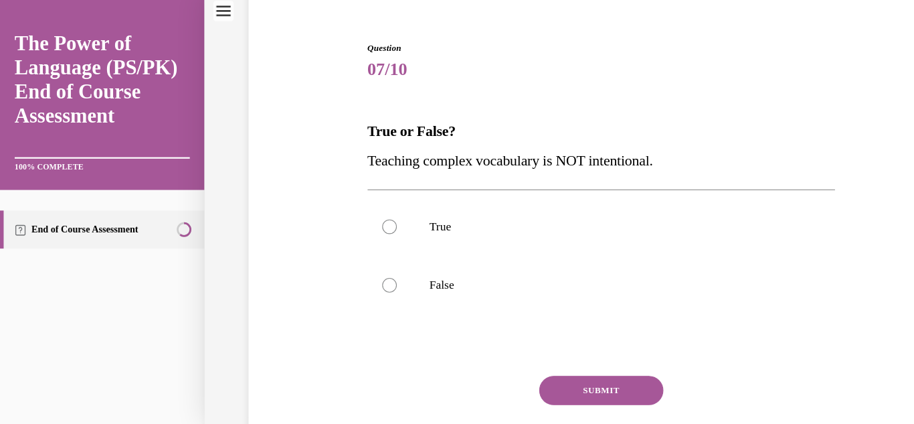
scroll to position [116, 0]
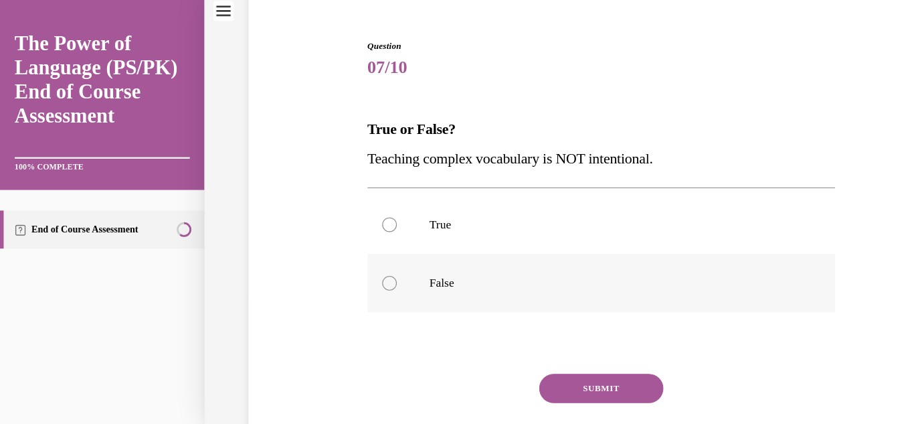
click at [464, 248] on label "False" at bounding box center [551, 259] width 429 height 54
click at [363, 252] on input "False" at bounding box center [356, 258] width 13 height 13
radio input "true"
click at [544, 345] on button "SUBMIT" at bounding box center [551, 355] width 114 height 27
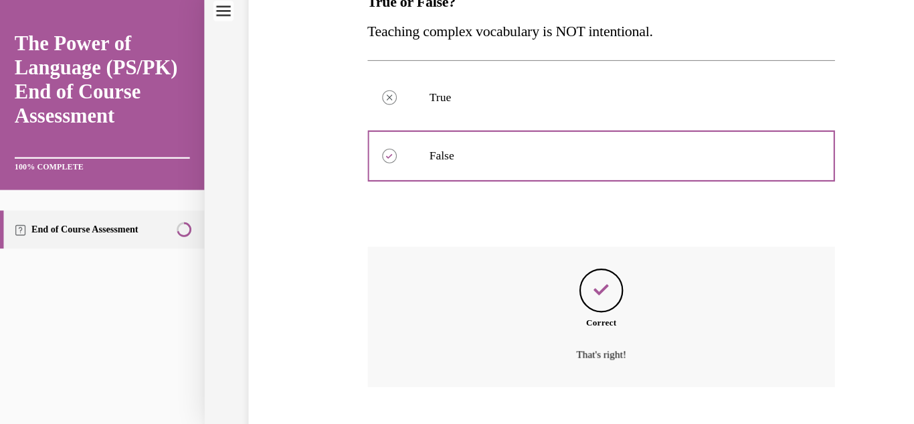
scroll to position [314, 0]
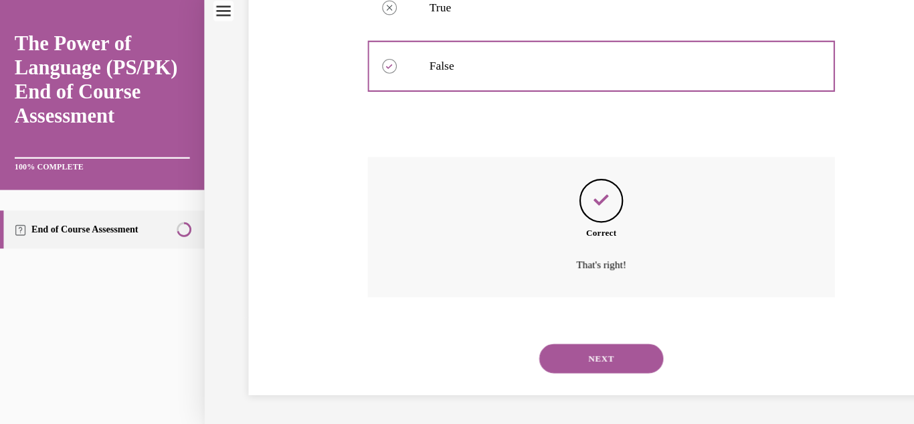
click at [540, 327] on button "NEXT" at bounding box center [551, 328] width 114 height 27
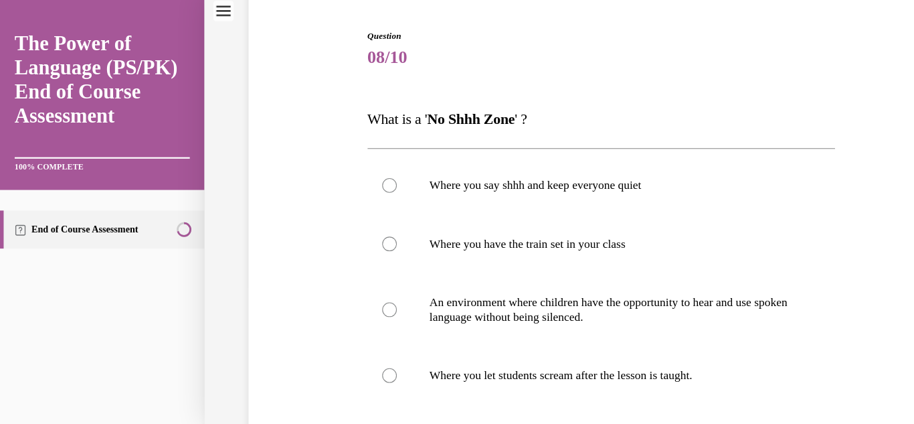
scroll to position [137, 0]
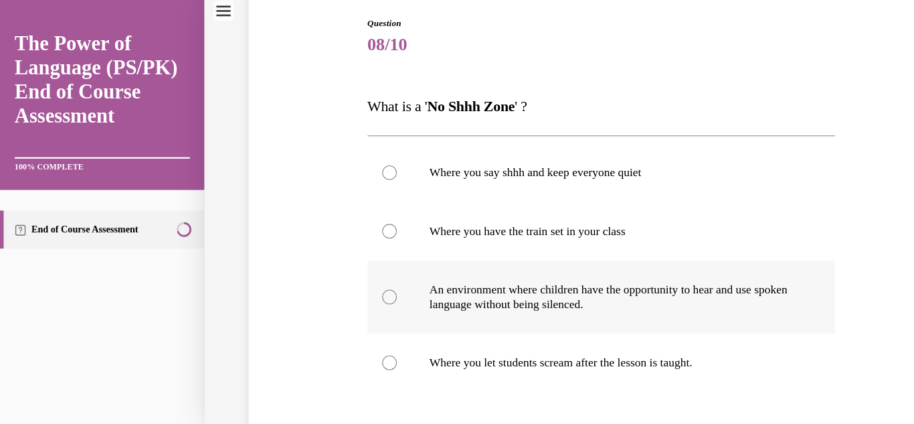
click at [522, 255] on label "An environment where children have the opportunity to hear and use spoken langu…" at bounding box center [551, 271] width 429 height 67
click at [363, 265] on input "An environment where children have the opportunity to hear and use spoken langu…" at bounding box center [356, 271] width 13 height 13
radio input "true"
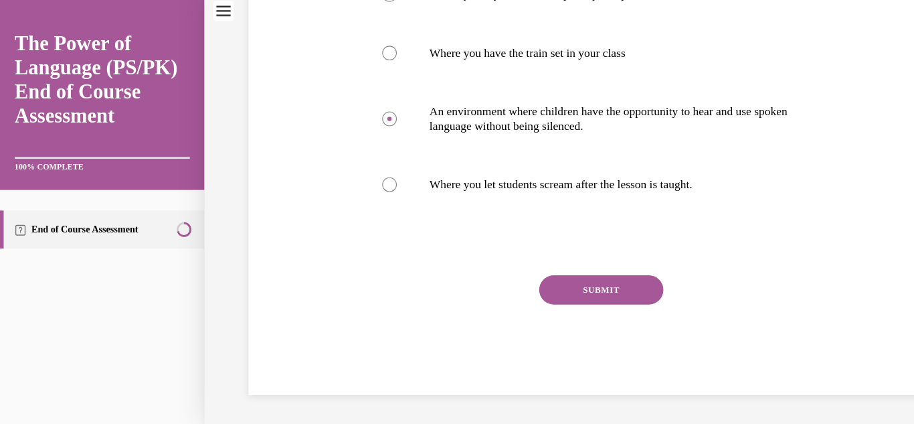
click at [531, 258] on button "SUBMIT" at bounding box center [551, 265] width 114 height 27
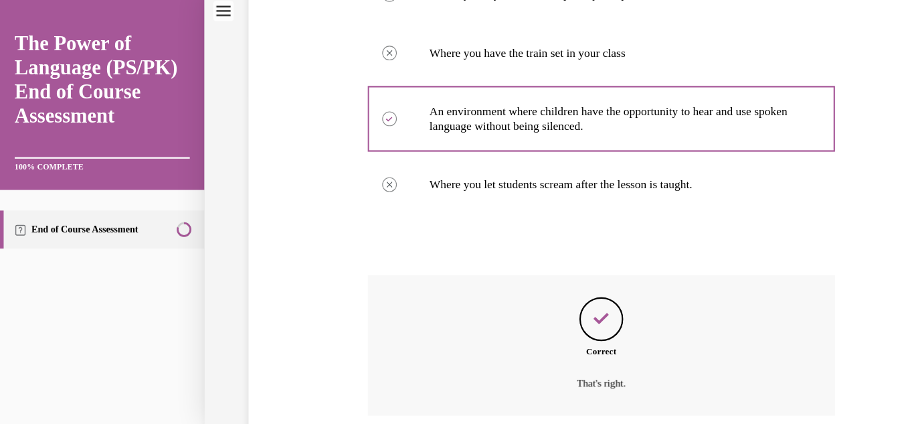
scroll to position [408, 0]
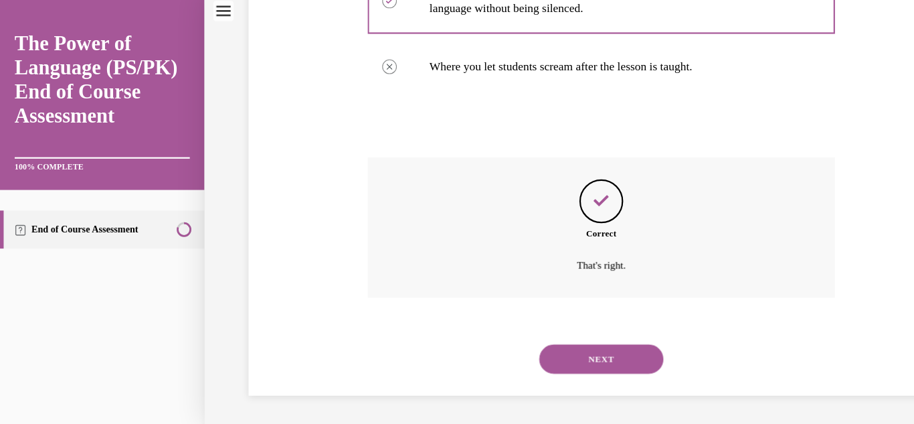
click at [532, 323] on button "NEXT" at bounding box center [551, 328] width 114 height 27
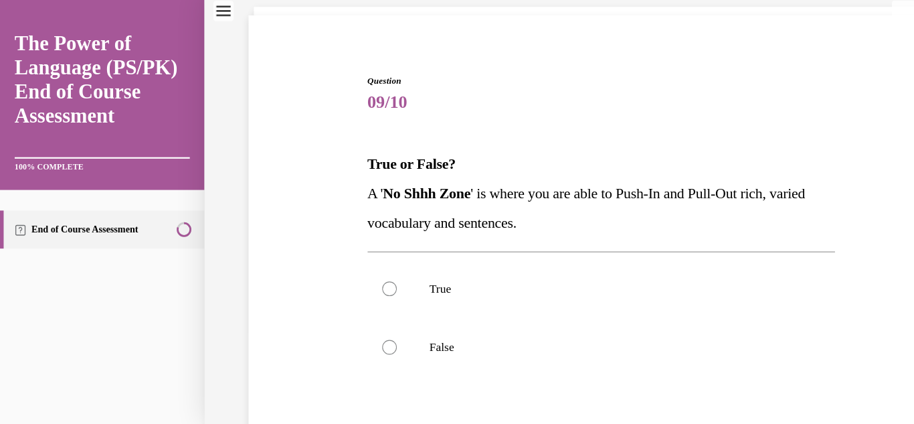
scroll to position [90, 0]
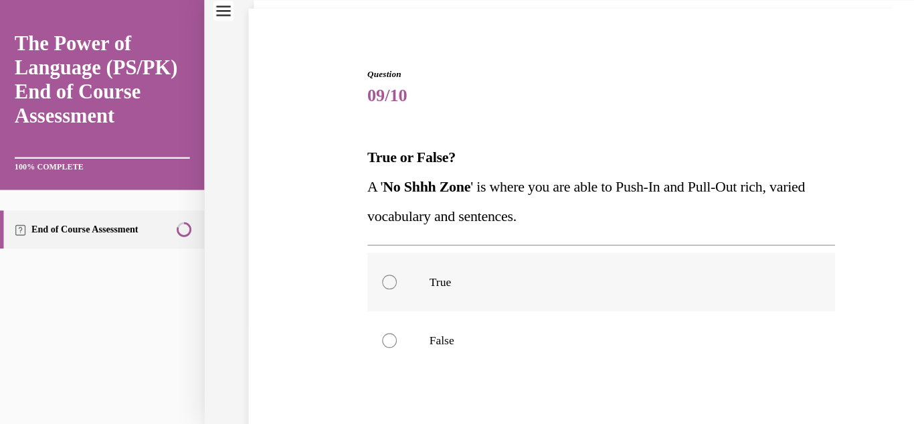
click at [424, 268] on label "True" at bounding box center [551, 259] width 429 height 54
click at [363, 265] on input "True" at bounding box center [356, 258] width 13 height 13
radio input "true"
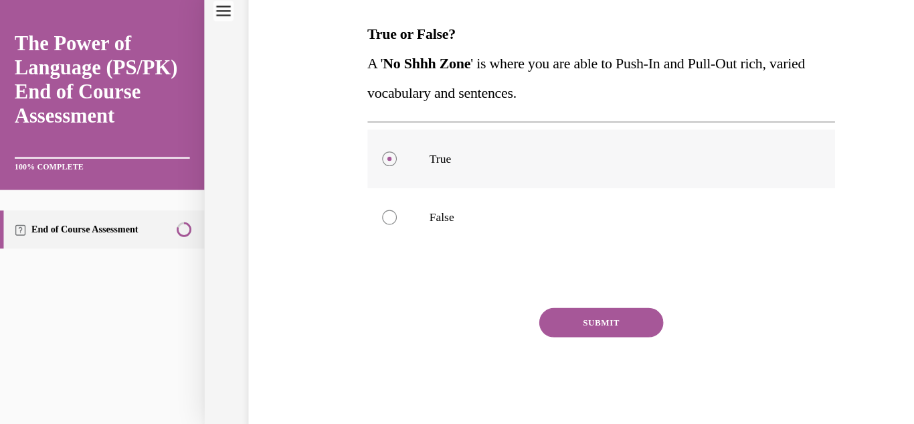
scroll to position [202, 0]
click at [534, 298] on button "SUBMIT" at bounding box center [551, 295] width 114 height 27
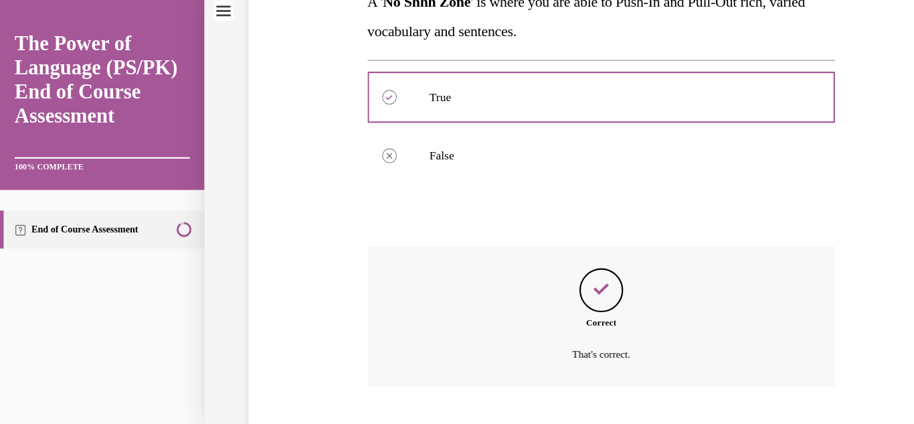
scroll to position [341, 0]
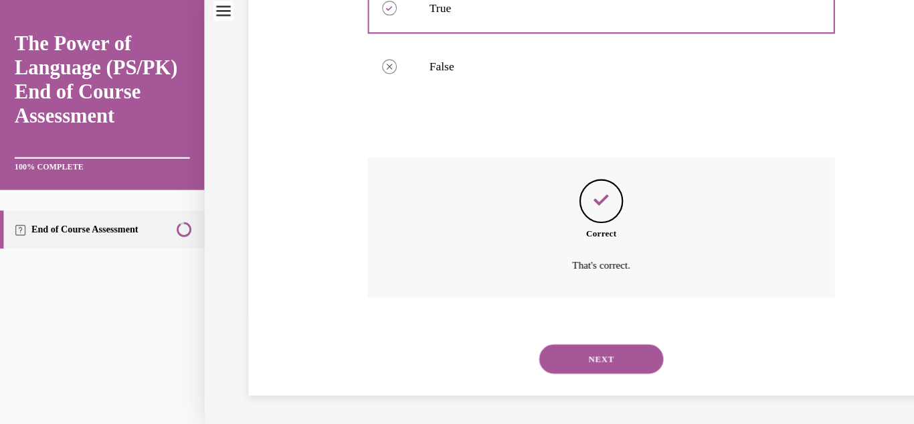
click at [545, 329] on button "NEXT" at bounding box center [551, 328] width 114 height 27
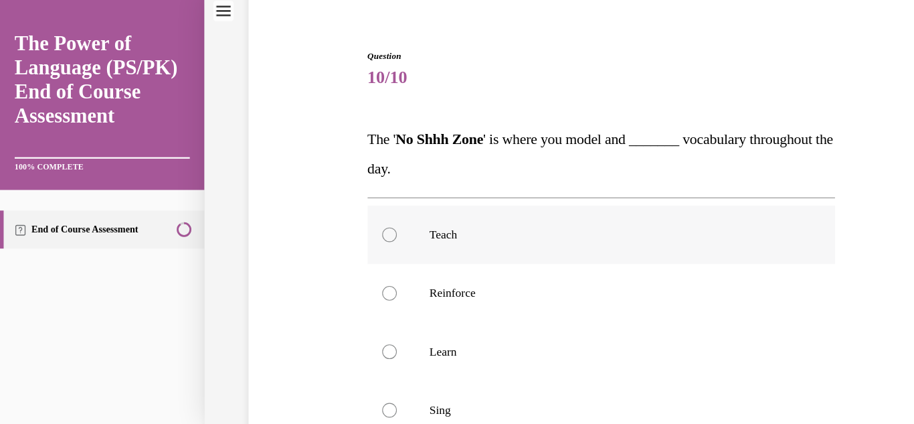
scroll to position [106, 0]
click at [469, 270] on p "Reinforce" at bounding box center [563, 268] width 339 height 13
click at [363, 270] on input "Reinforce" at bounding box center [356, 268] width 13 height 13
radio input "true"
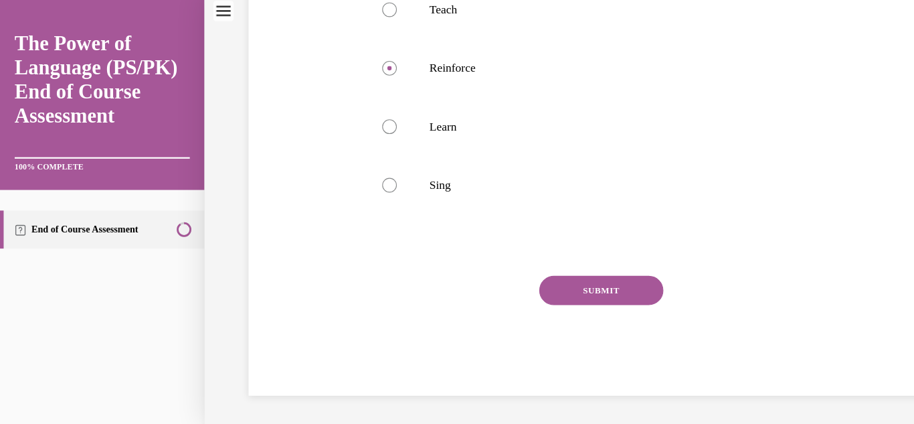
click at [558, 265] on button "SUBMIT" at bounding box center [551, 265] width 114 height 27
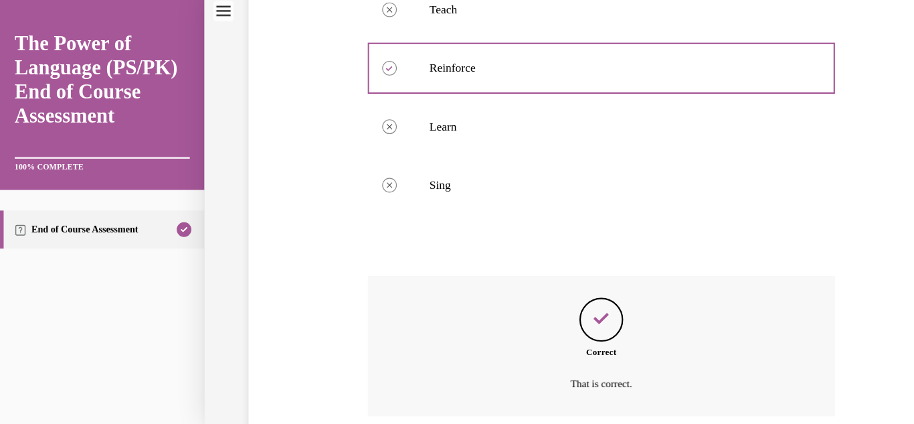
scroll to position [421, 0]
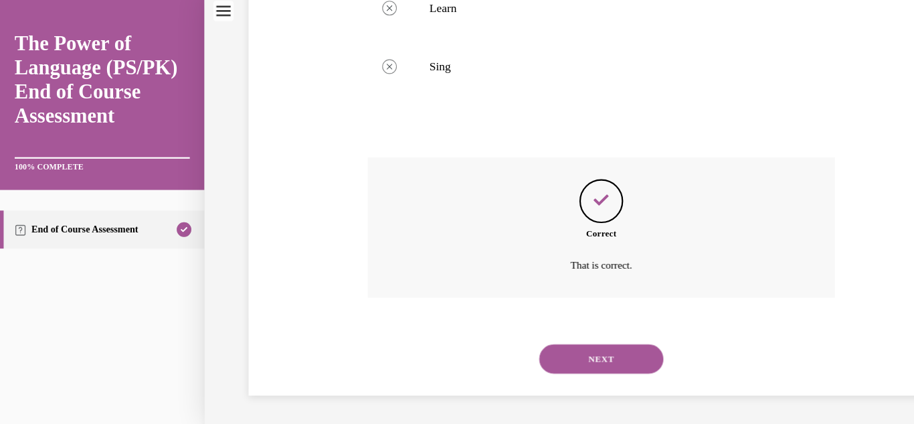
click at [542, 327] on button "NEXT" at bounding box center [551, 328] width 114 height 27
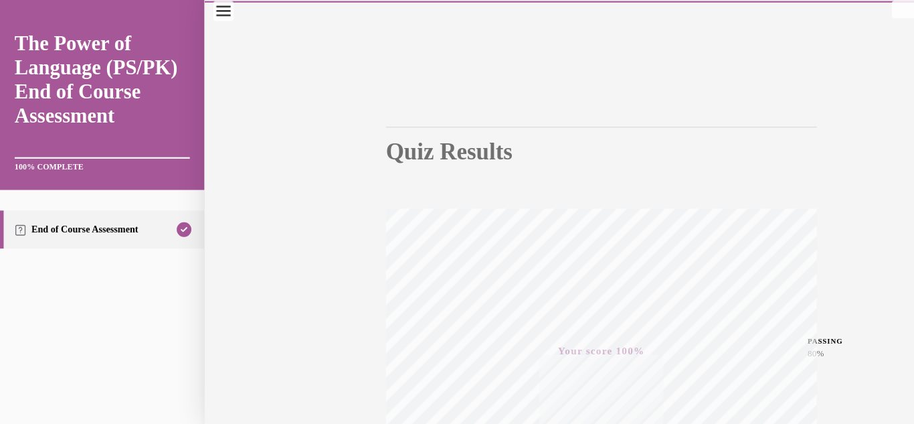
scroll to position [0, 0]
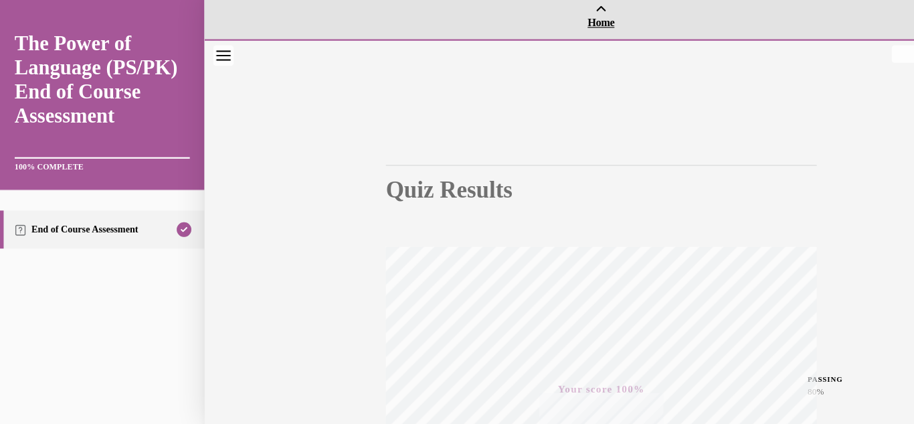
click at [552, 18] on span "Home" at bounding box center [551, 21] width 720 height 12
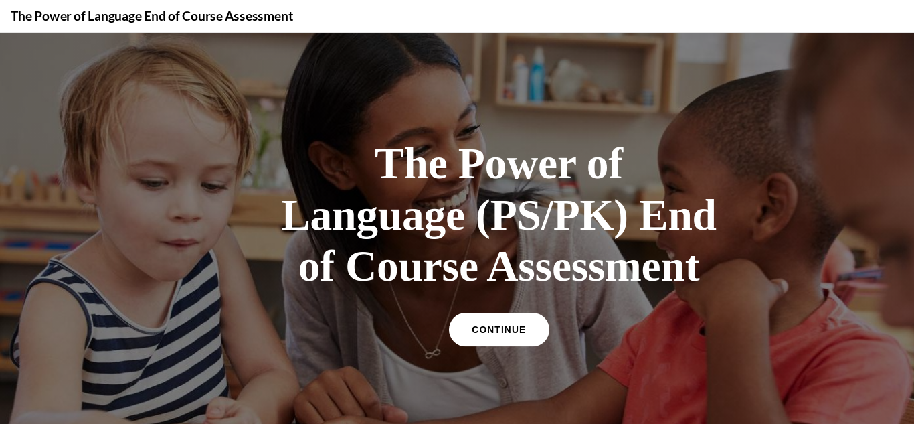
click at [457, 301] on span "CONTINUE" at bounding box center [457, 305] width 50 height 10
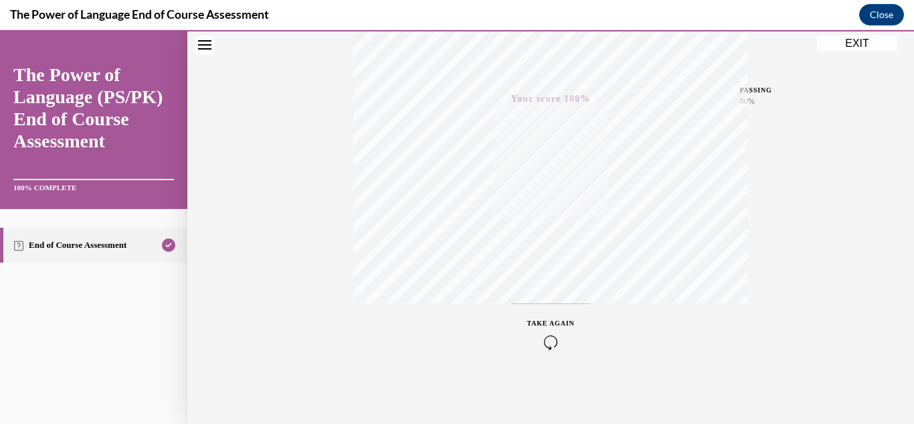
click at [862, 49] on button "EXIT" at bounding box center [857, 43] width 80 height 16
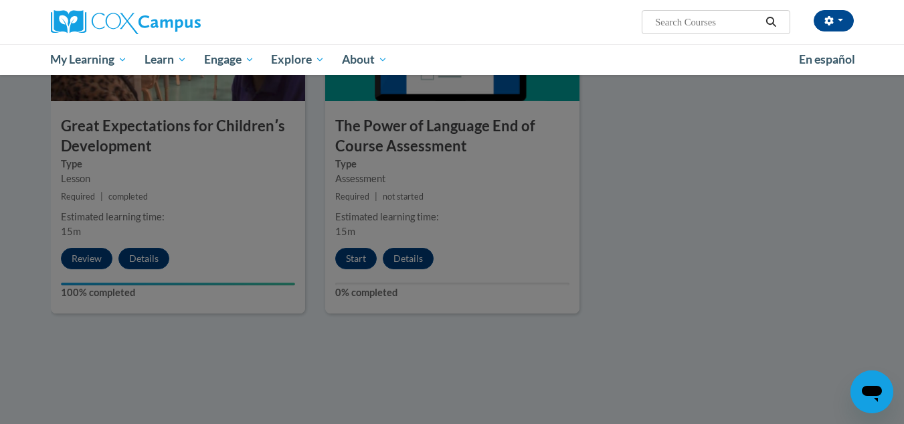
scroll to position [1013, 0]
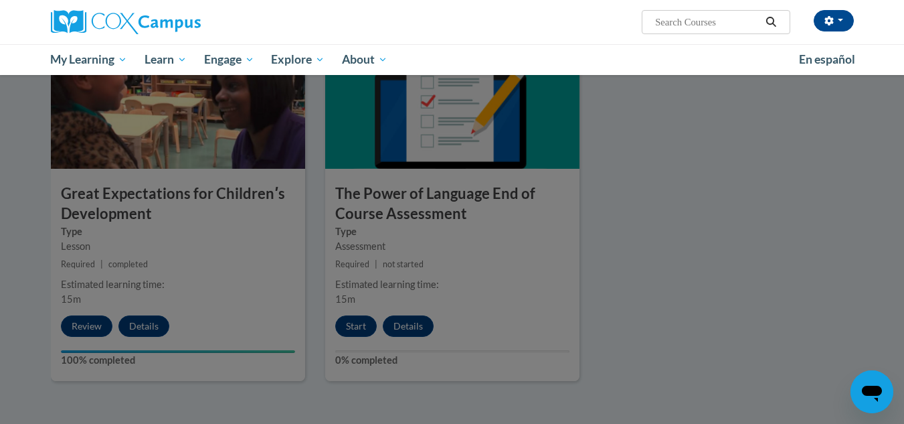
click at [682, 276] on div at bounding box center [452, 212] width 904 height 424
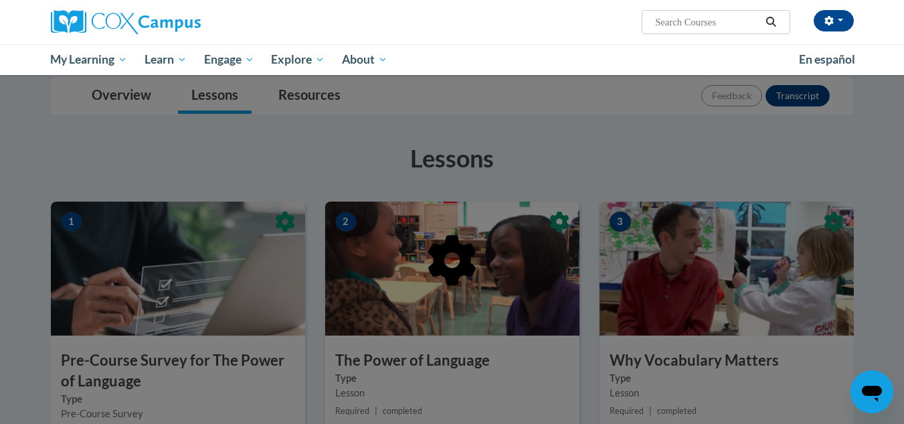
scroll to position [33, 0]
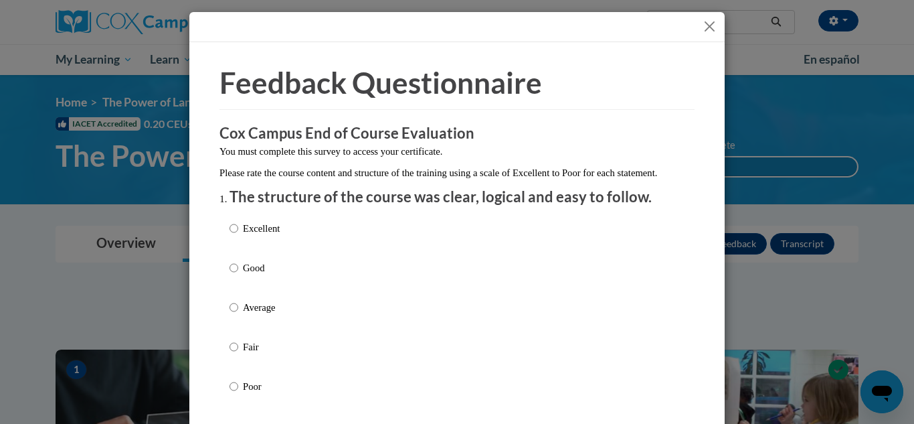
click at [702, 28] on button "Close" at bounding box center [710, 26] width 17 height 17
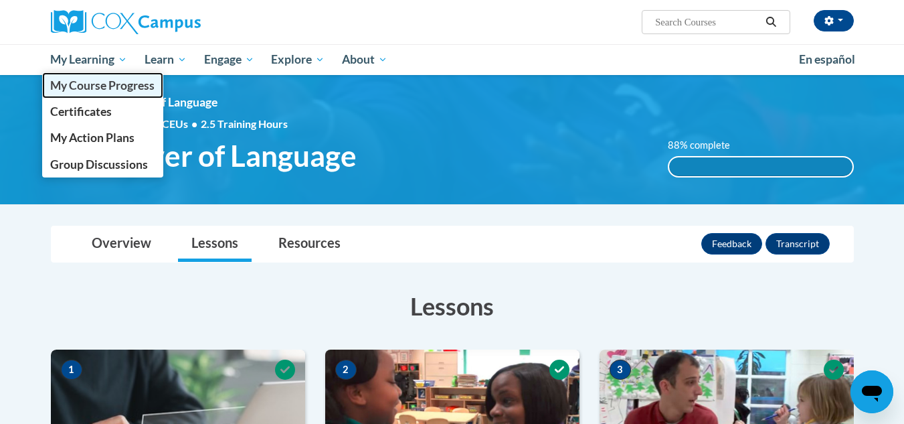
click at [105, 87] on span "My Course Progress" at bounding box center [102, 85] width 104 height 14
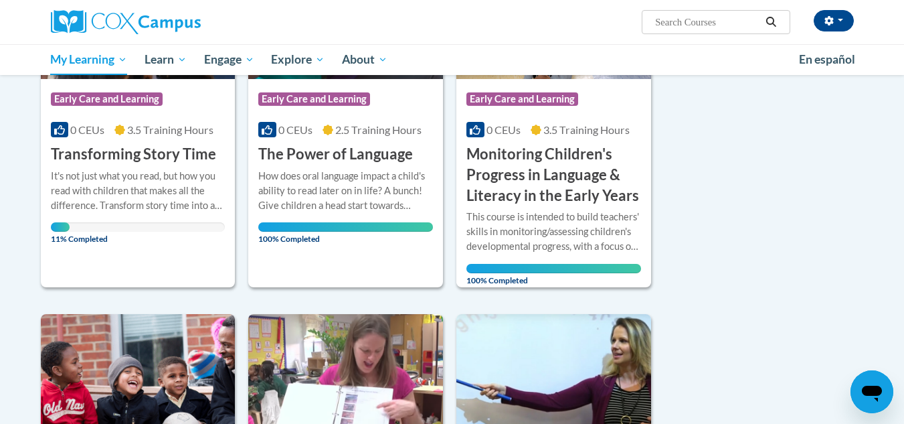
scroll to position [298, 0]
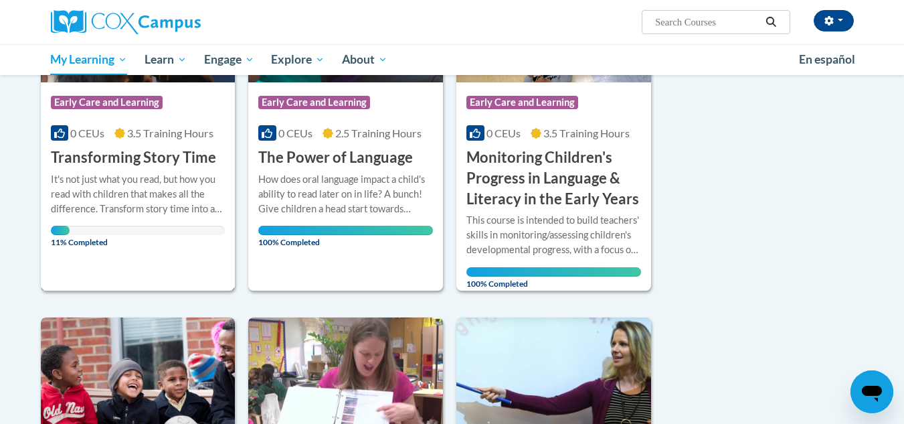
click at [141, 226] on div "11% Completed" at bounding box center [138, 230] width 175 height 9
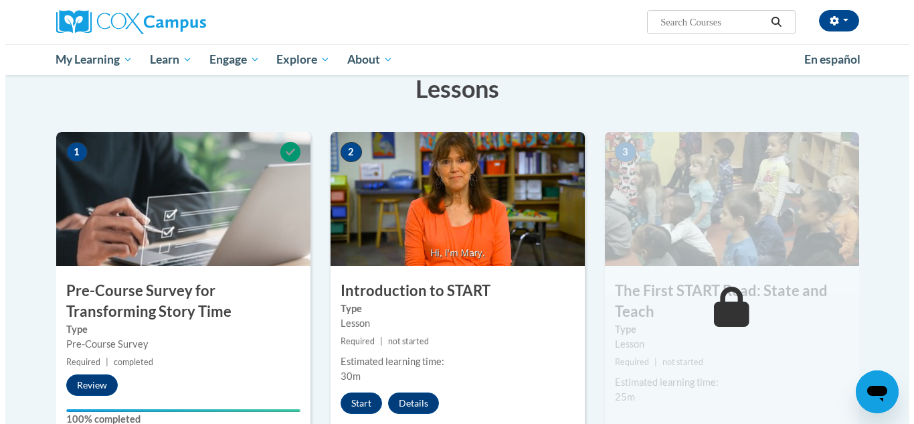
scroll to position [280, 0]
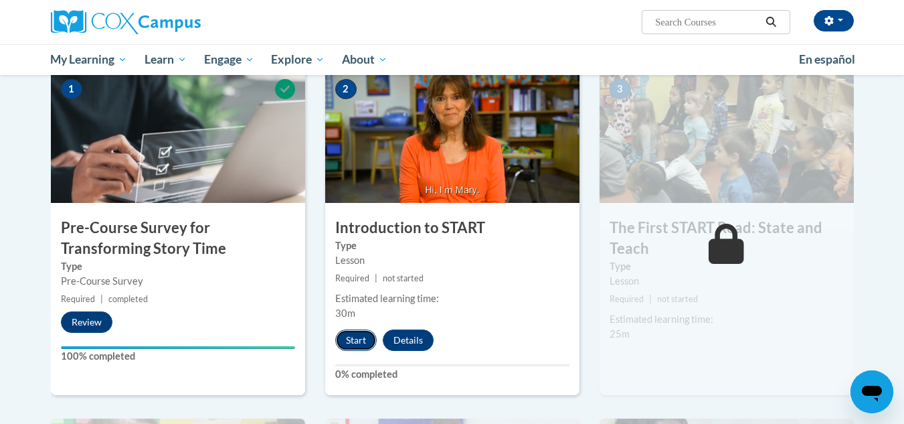
click at [360, 333] on button "Start" at bounding box center [356, 339] width 42 height 21
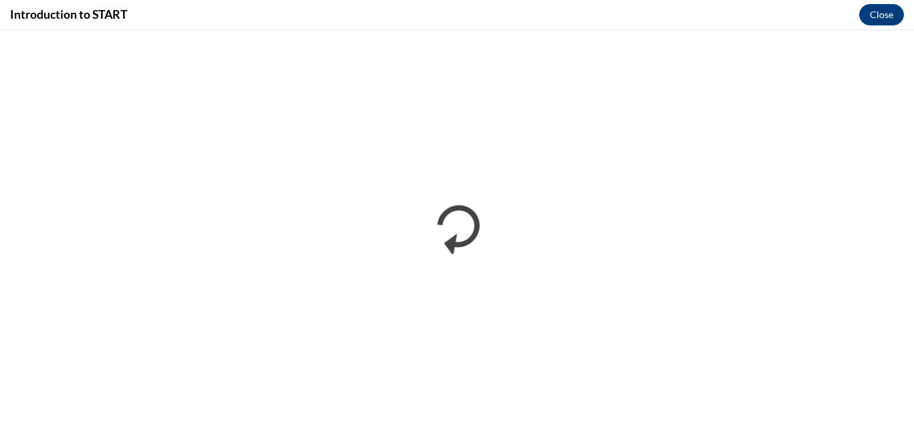
scroll to position [0, 0]
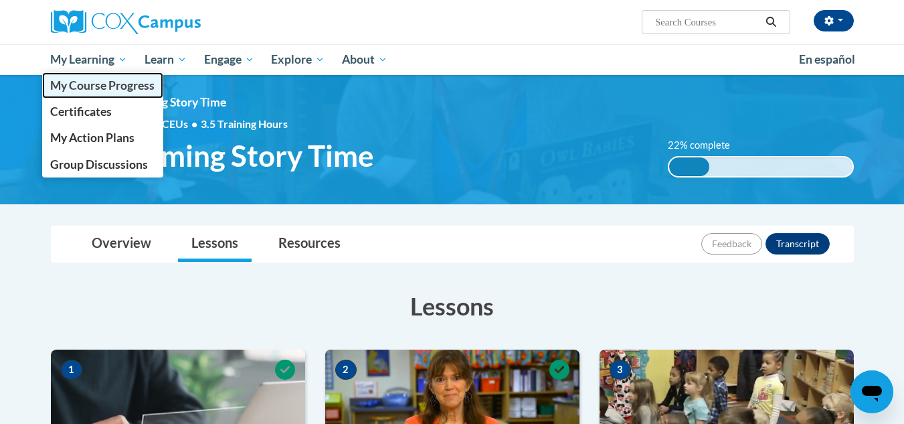
click at [111, 84] on span "My Course Progress" at bounding box center [102, 85] width 104 height 14
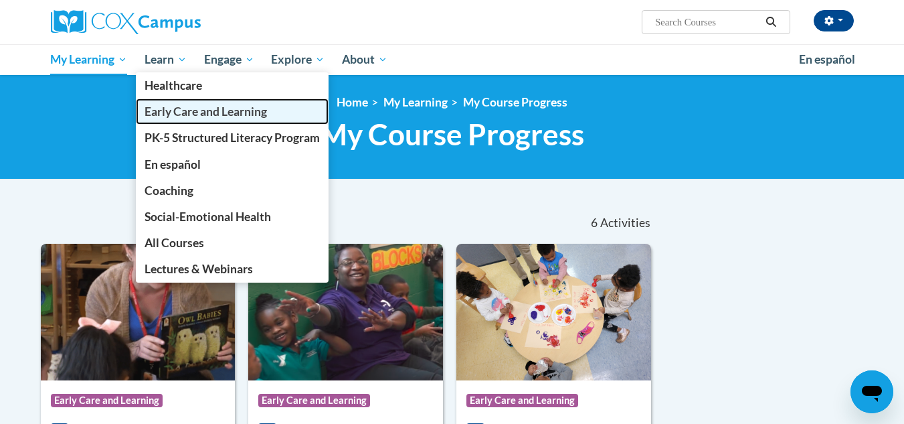
click at [189, 114] on span "Early Care and Learning" at bounding box center [206, 111] width 123 height 14
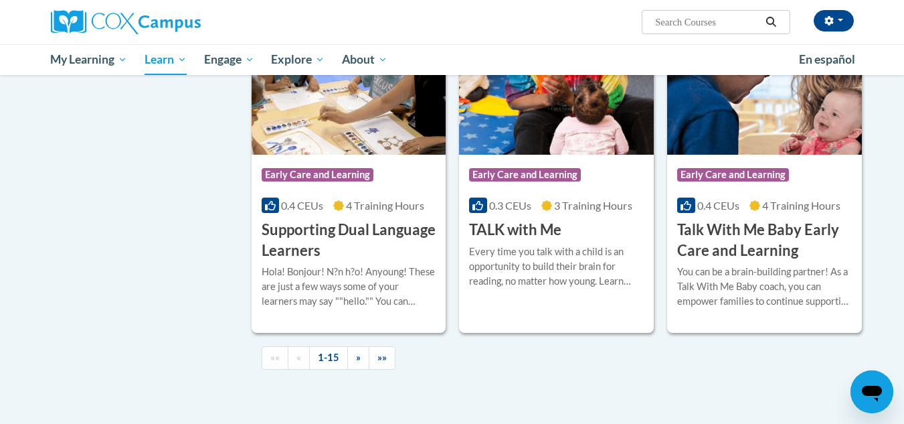
scroll to position [1941, 0]
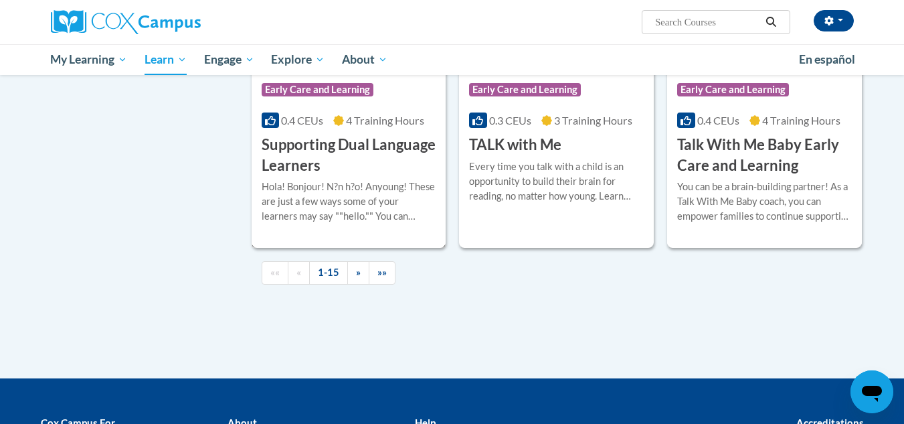
click at [357, 198] on div "More Info Enroll Hola! Bonjour! N?n h?o! Anyoung! These are just a few ways som…" at bounding box center [349, 209] width 195 height 68
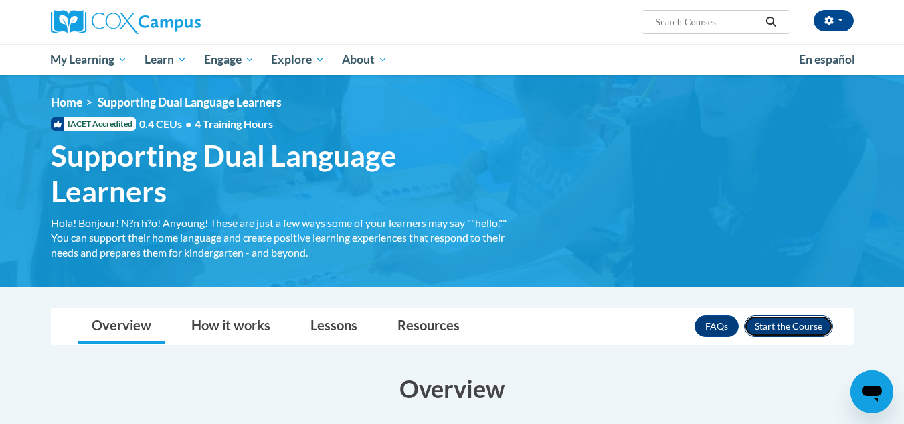
click at [777, 325] on button "Enroll" at bounding box center [788, 325] width 89 height 21
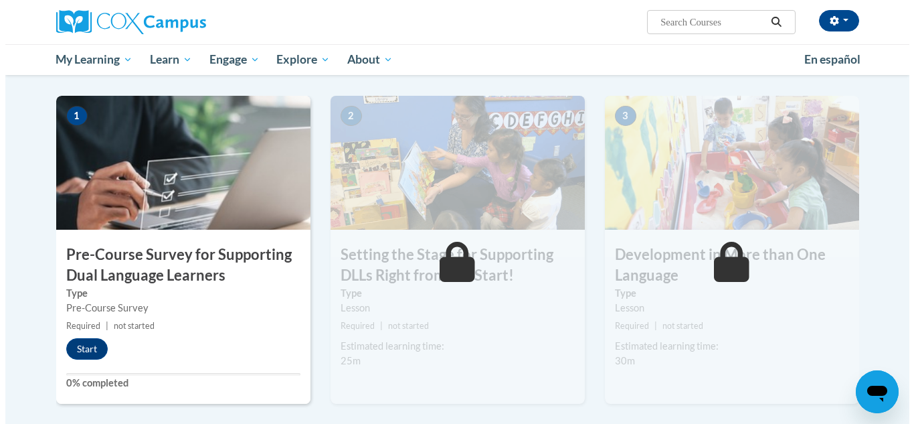
scroll to position [264, 0]
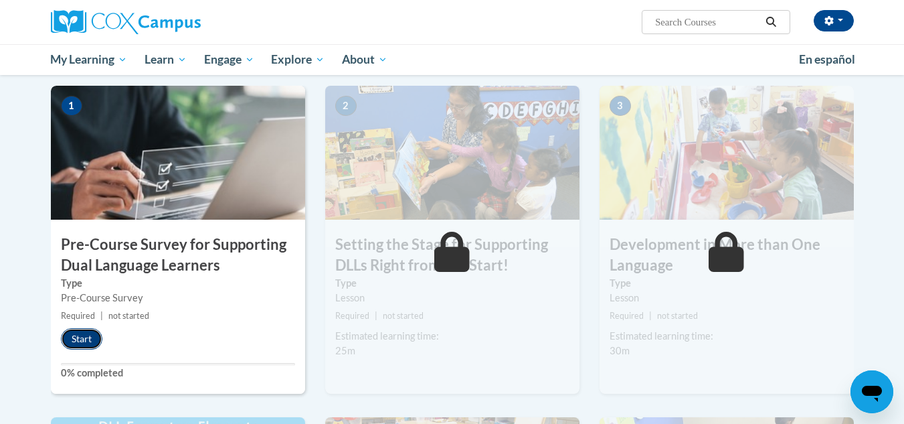
click at [78, 332] on button "Start" at bounding box center [82, 338] width 42 height 21
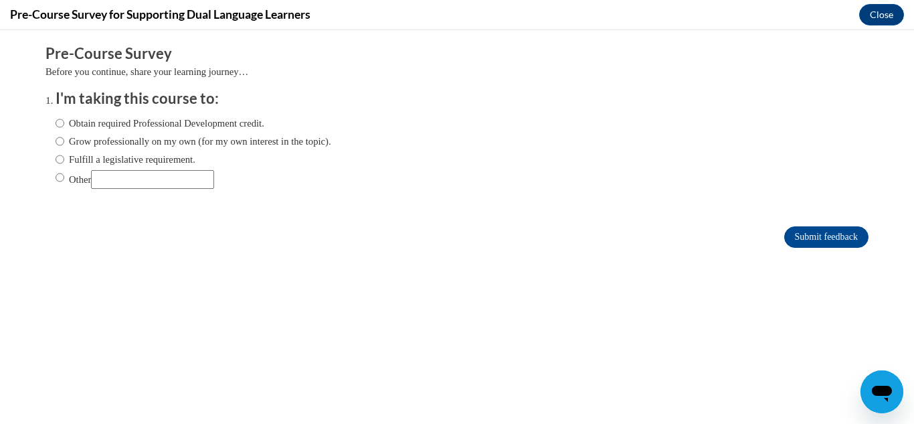
scroll to position [0, 0]
click at [187, 125] on label "Obtain required Professional Development credit." at bounding box center [160, 123] width 209 height 15
click at [64, 125] on input "Obtain required Professional Development credit." at bounding box center [60, 123] width 9 height 15
radio input "true"
click at [834, 230] on input "Submit feedback" at bounding box center [827, 236] width 84 height 21
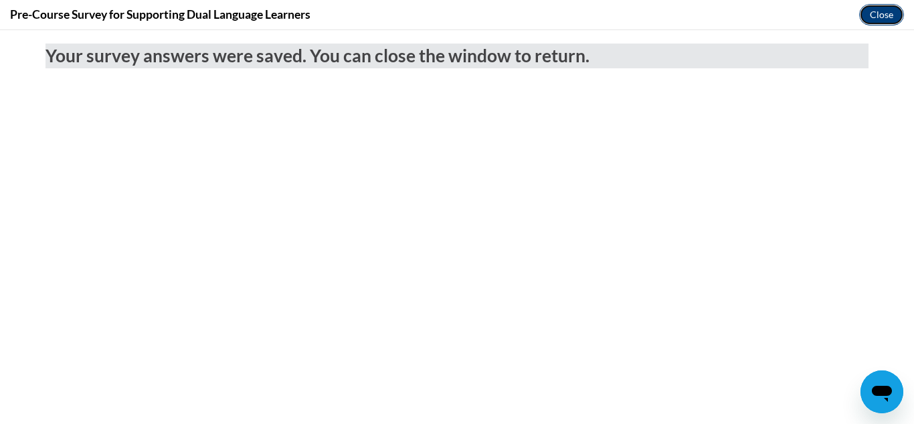
click at [888, 14] on button "Close" at bounding box center [882, 14] width 45 height 21
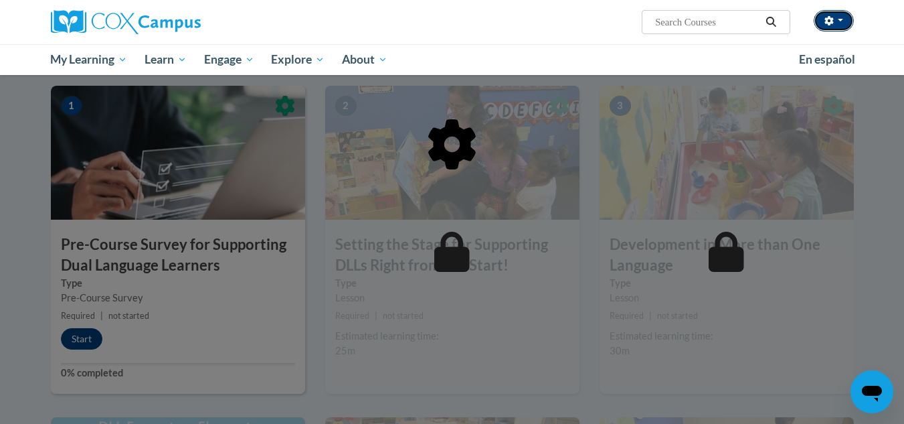
click at [828, 20] on icon "button" at bounding box center [829, 20] width 9 height 9
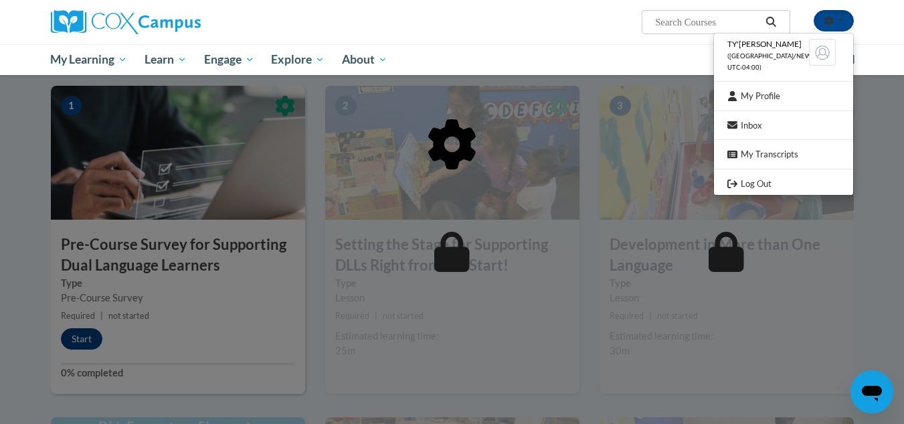
drag, startPoint x: 758, startPoint y: 191, endPoint x: 752, endPoint y: 185, distance: 8.6
click at [752, 185] on div at bounding box center [452, 213] width 803 height 254
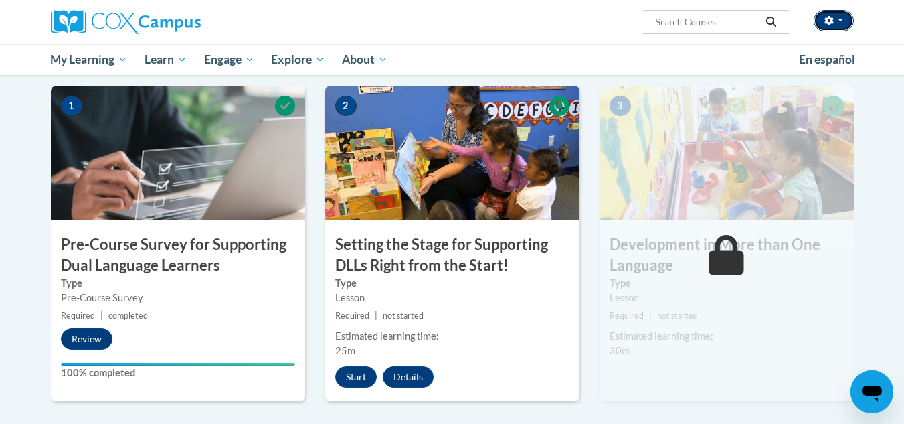
click at [838, 15] on button "button" at bounding box center [834, 20] width 40 height 21
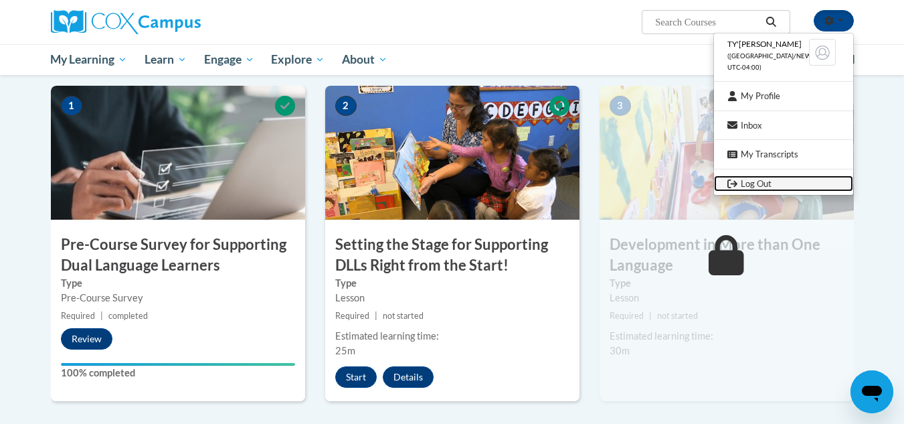
click at [763, 181] on link "Log Out" at bounding box center [783, 183] width 139 height 17
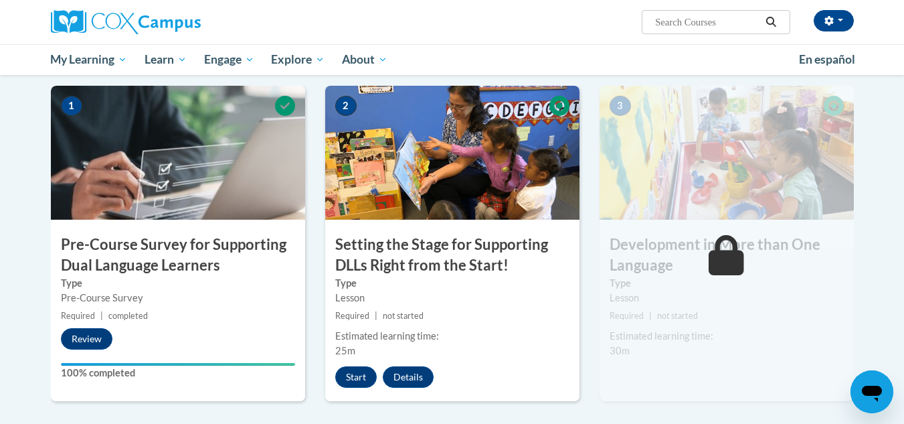
click at [763, 181] on img at bounding box center [727, 153] width 254 height 134
